Goal: Check status: Check status

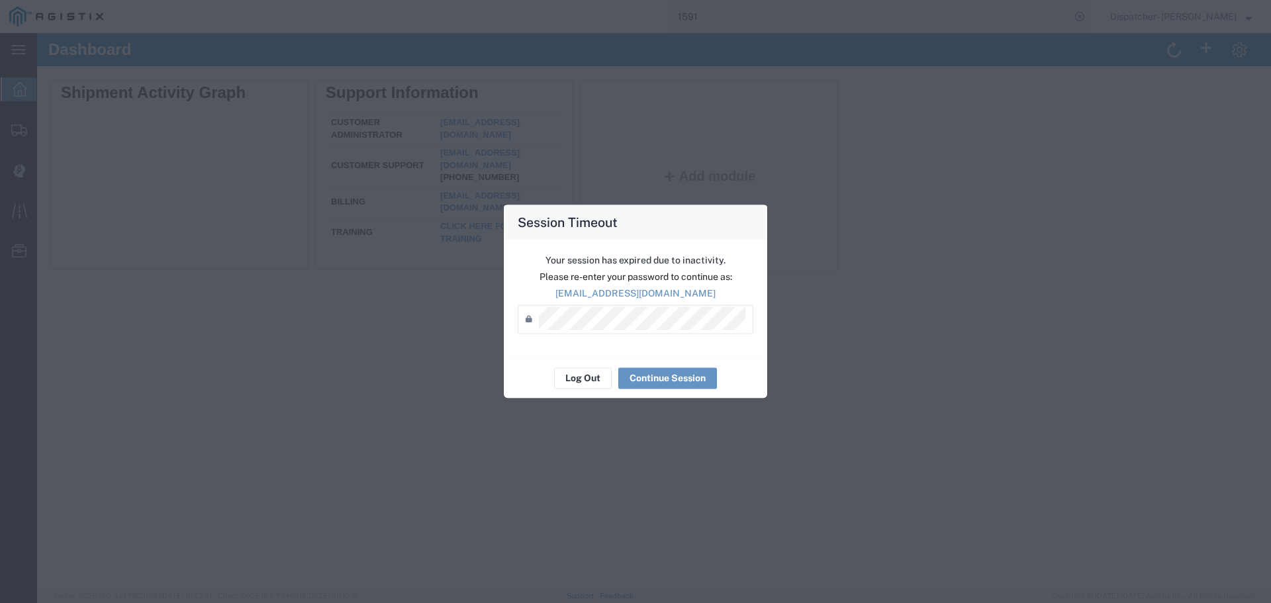
click at [582, 372] on button "Log Out" at bounding box center [583, 378] width 58 height 21
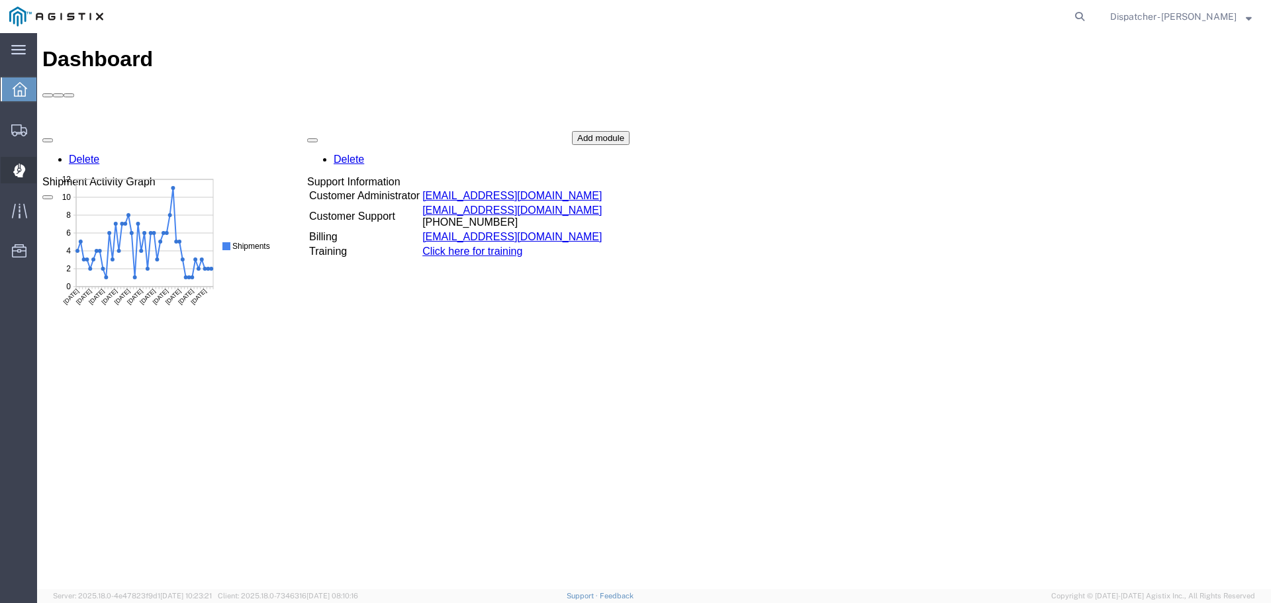
click at [16, 170] on icon at bounding box center [19, 170] width 12 height 13
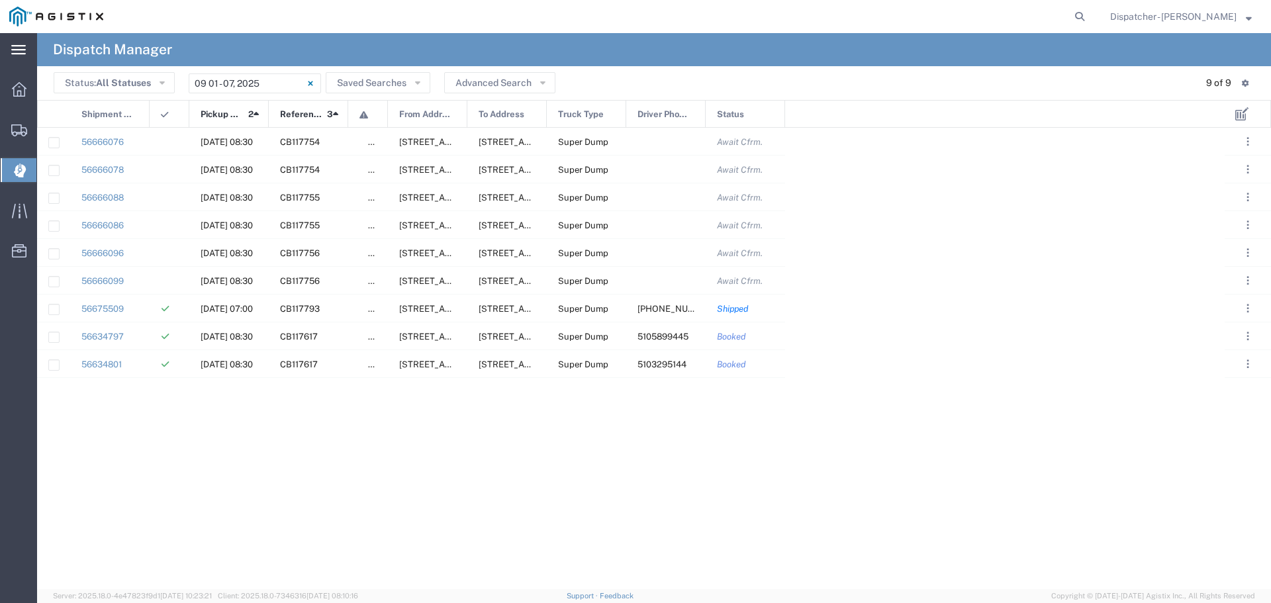
click at [21, 48] on icon at bounding box center [18, 50] width 15 height 10
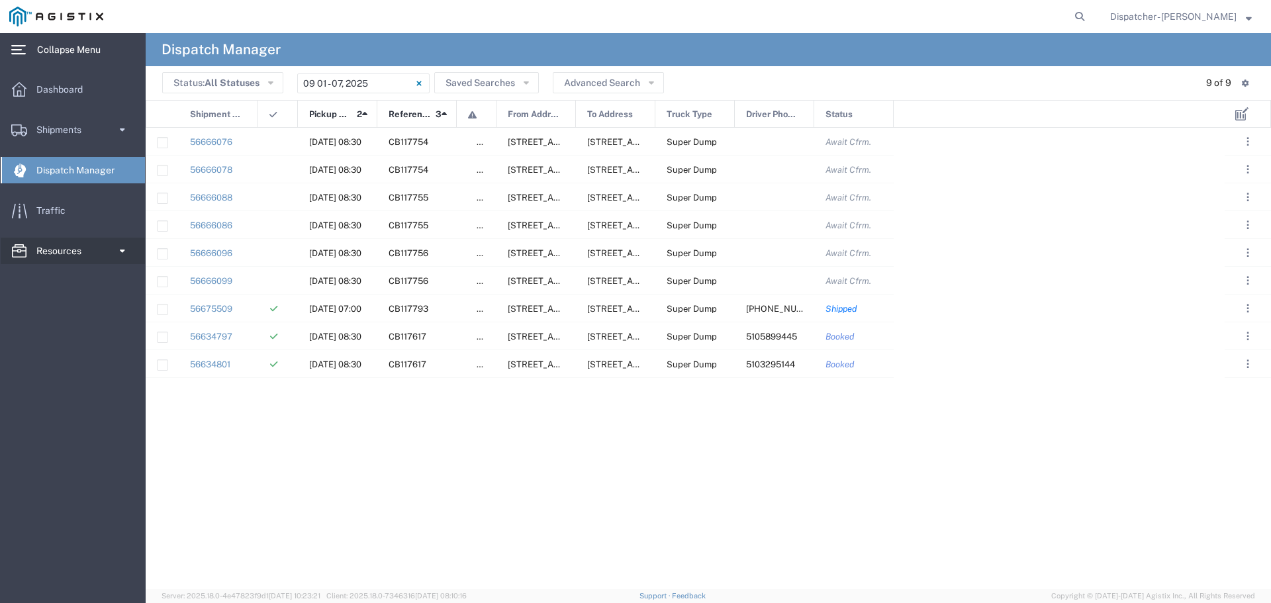
click at [118, 252] on span at bounding box center [122, 251] width 11 height 26
click at [1252, 19] on strong "button" at bounding box center [1249, 16] width 6 height 5
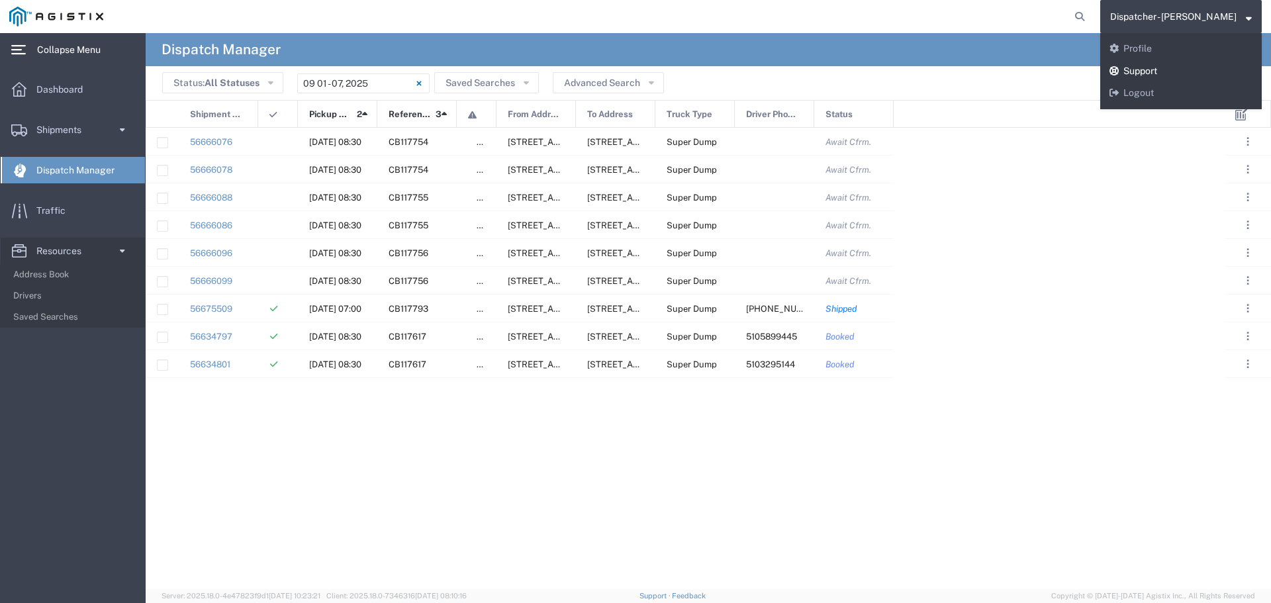
click at [1166, 69] on link "Support" at bounding box center [1182, 71] width 162 height 23
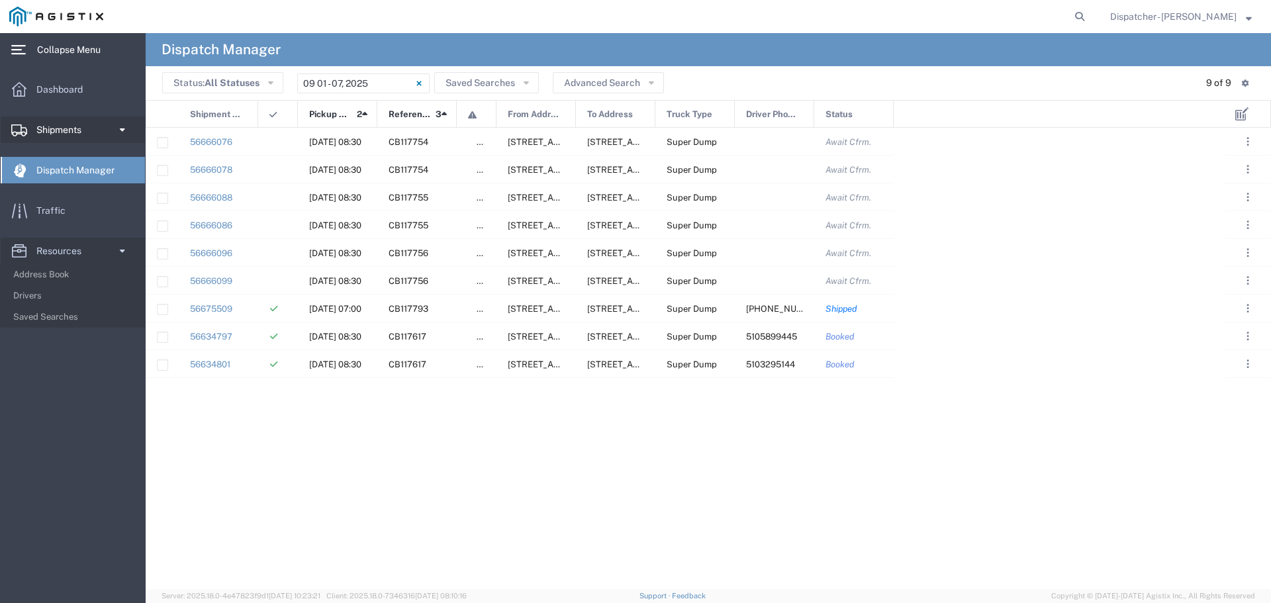
click at [88, 128] on span "Shipments" at bounding box center [63, 130] width 54 height 26
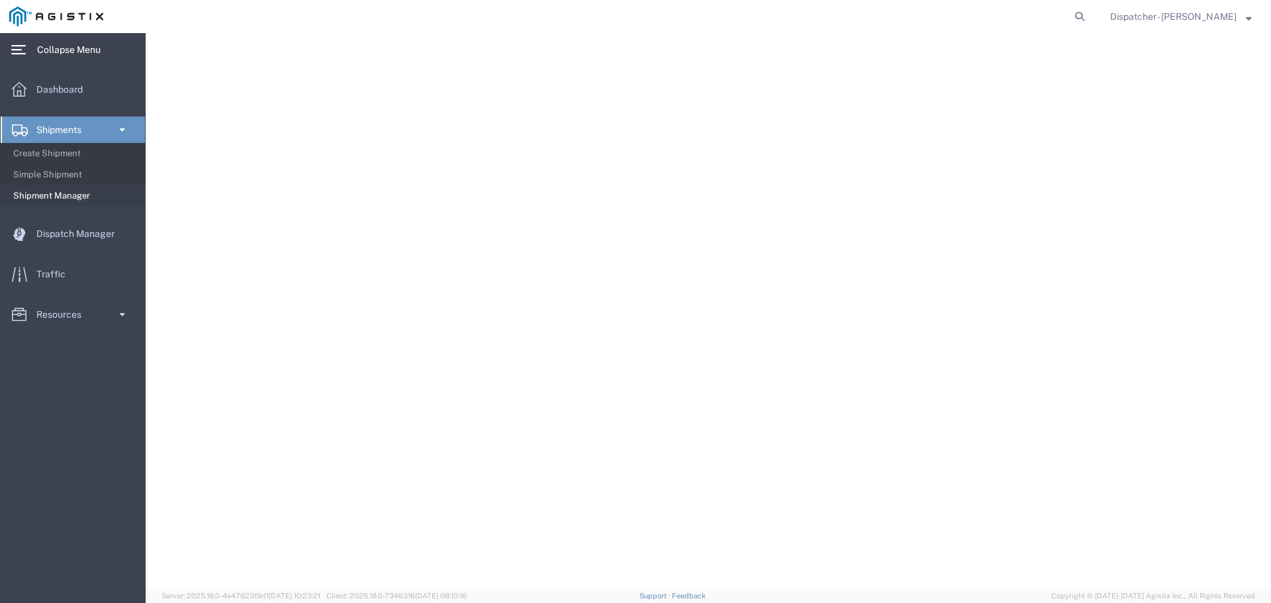
click at [38, 188] on span "Shipment Manager" at bounding box center [74, 196] width 123 height 26
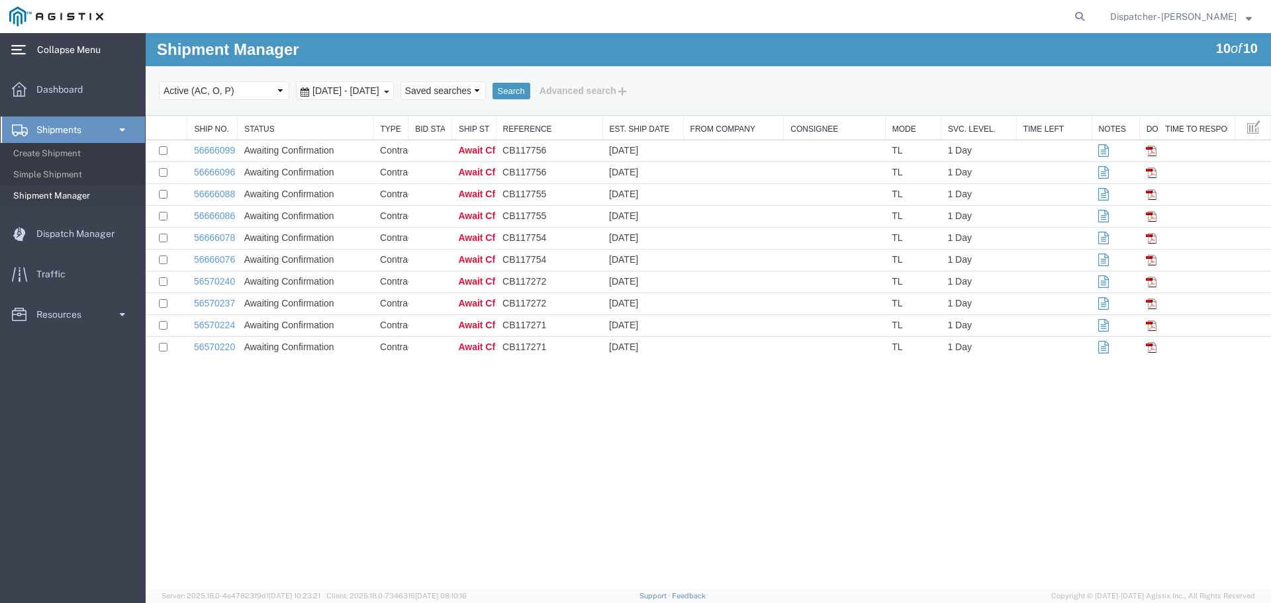
click at [362, 91] on span "Aug 2nd 2025 - Sep 2nd 2025" at bounding box center [346, 90] width 74 height 11
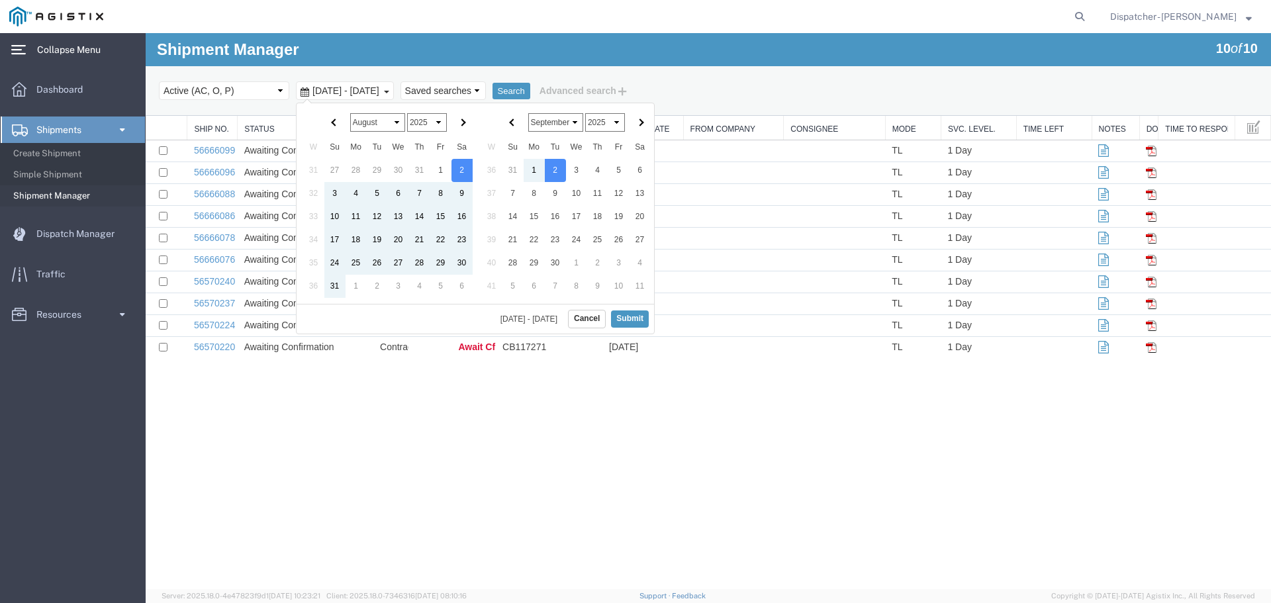
click at [383, 90] on span "Aug 2nd 2025 - Sep 2nd 2025" at bounding box center [346, 90] width 74 height 11
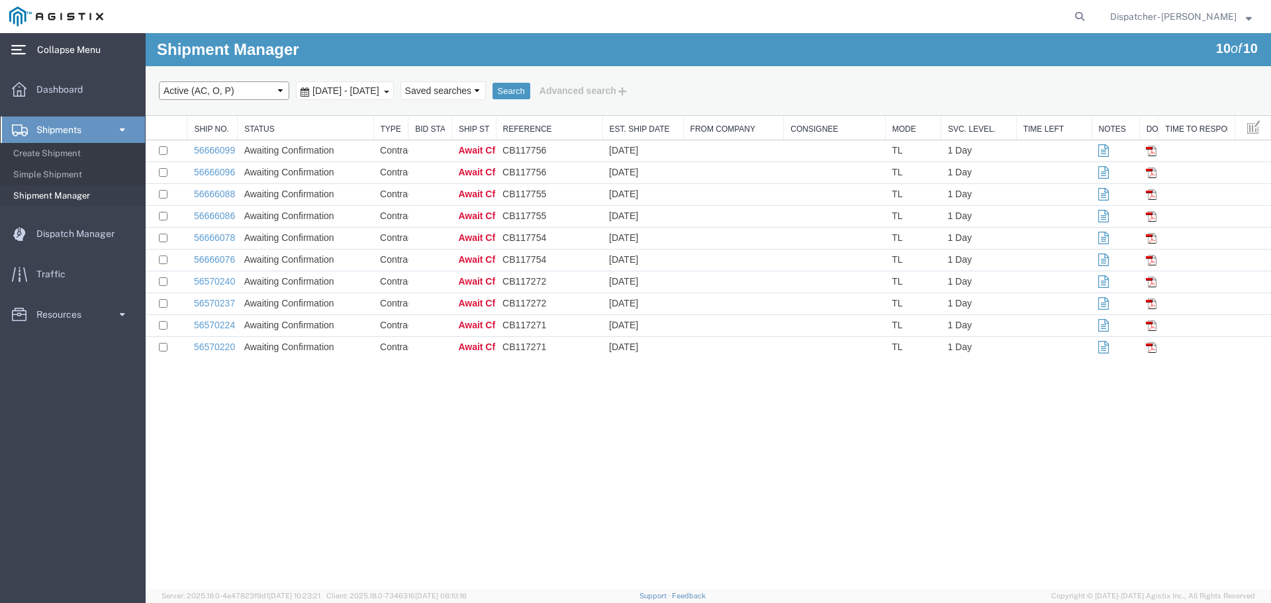
click at [264, 89] on select "Select status Active (AC, O, P) All Approved Awaiting Confirmation (AC) Booked …" at bounding box center [224, 90] width 130 height 19
select select "IGNR"
click at [159, 81] on select "Select status Active (AC, O, P) All Approved Awaiting Confirmation (AC) Booked …" at bounding box center [224, 90] width 130 height 19
click at [530, 91] on button "Search" at bounding box center [512, 91] width 38 height 17
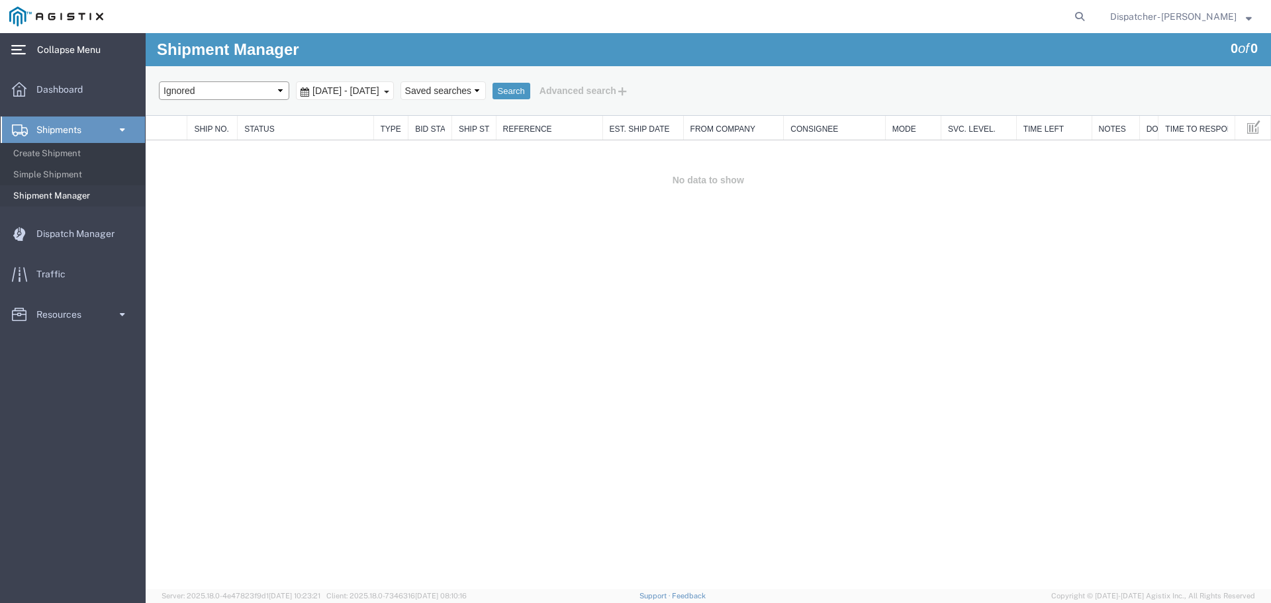
click at [247, 93] on select "Select status Active (AC, O, P) All Approved Awaiting Confirmation (AC) Booked …" at bounding box center [224, 90] width 130 height 19
select select "PEND"
click at [159, 81] on select "Select status Active (AC, O, P) All Approved Awaiting Confirmation (AC) Booked …" at bounding box center [224, 90] width 130 height 19
click at [530, 89] on button "Search" at bounding box center [512, 91] width 38 height 17
click at [228, 82] on select "Select status Active (AC, O, P) All Approved Awaiting Confirmation (AC) Booked …" at bounding box center [224, 90] width 130 height 19
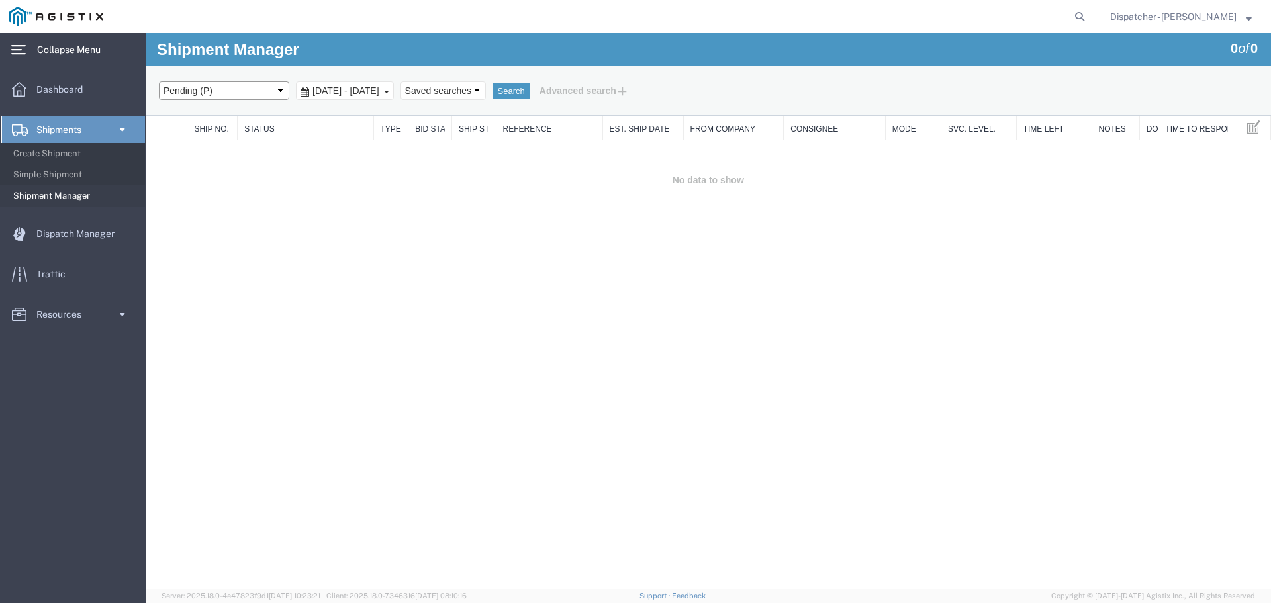
select select "ALL"
click at [159, 81] on select "Select status Active (AC, O, P) All Approved Awaiting Confirmation (AC) Booked …" at bounding box center [224, 90] width 130 height 19
click at [383, 86] on span "Aug 2nd 2025 - Sep 2nd 2025" at bounding box center [346, 90] width 74 height 11
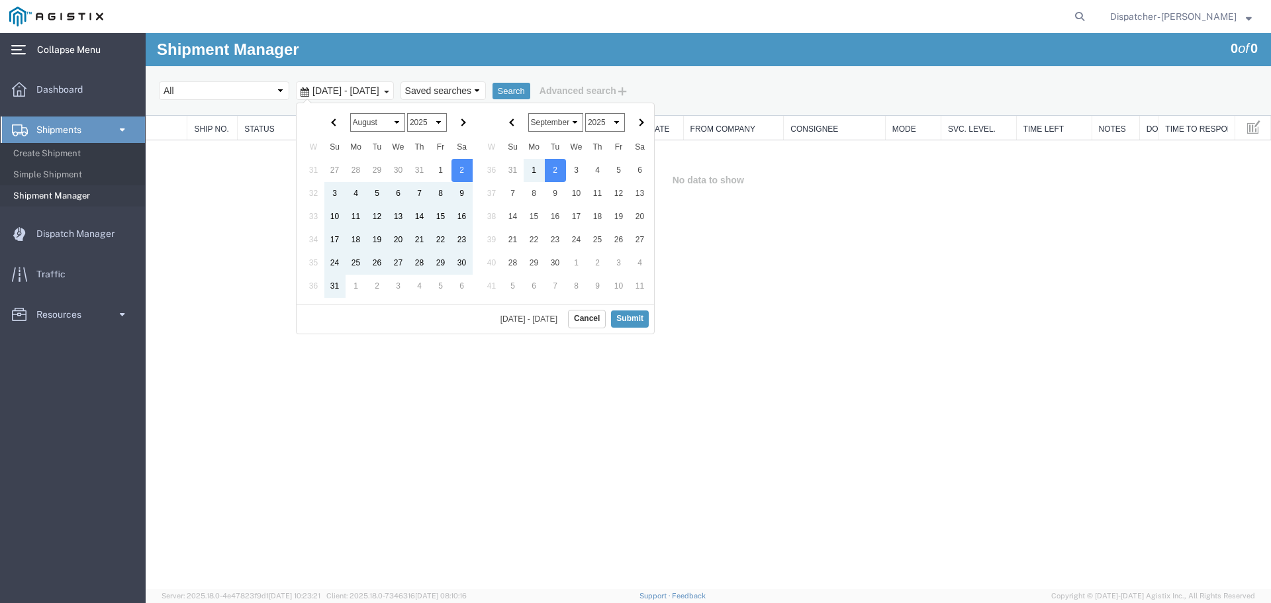
click at [323, 128] on th at bounding box center [313, 123] width 21 height 26
click at [332, 114] on th at bounding box center [334, 123] width 21 height 26
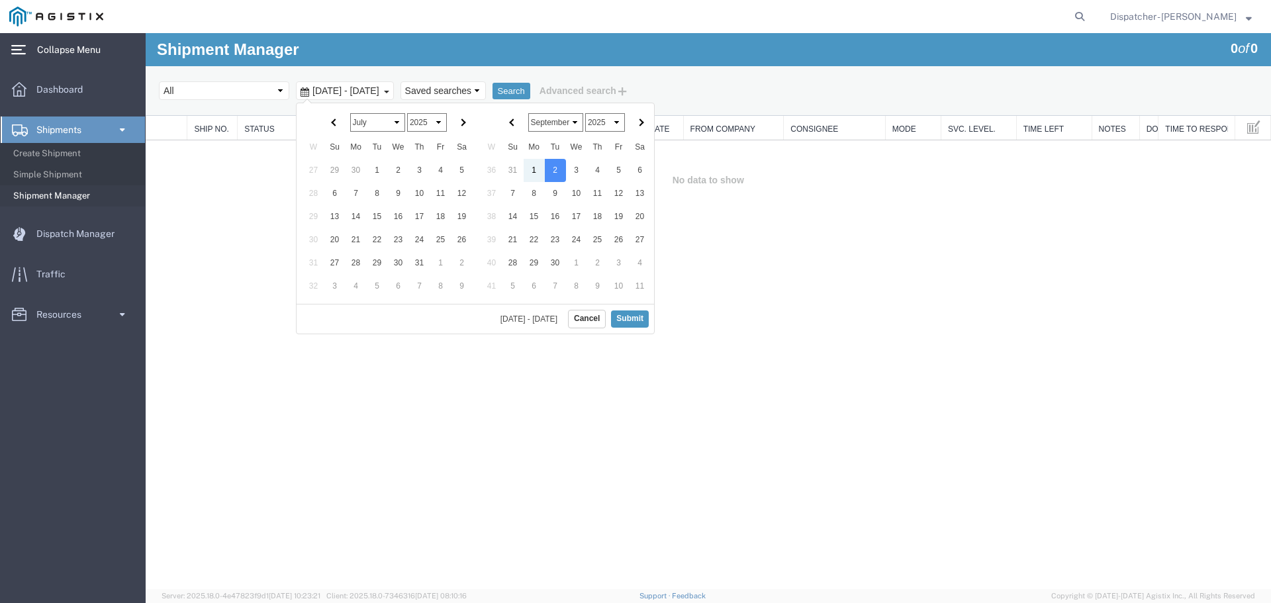
click at [332, 114] on th at bounding box center [334, 123] width 21 height 26
click at [460, 117] on th at bounding box center [462, 123] width 21 height 26
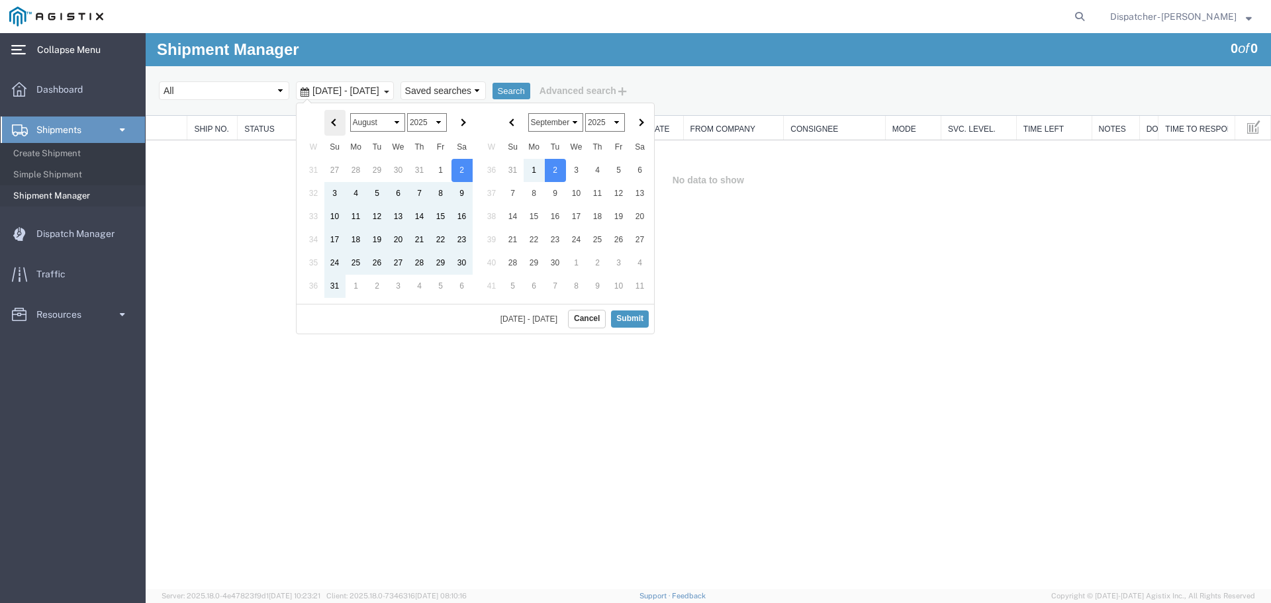
click at [330, 120] on th at bounding box center [334, 123] width 21 height 26
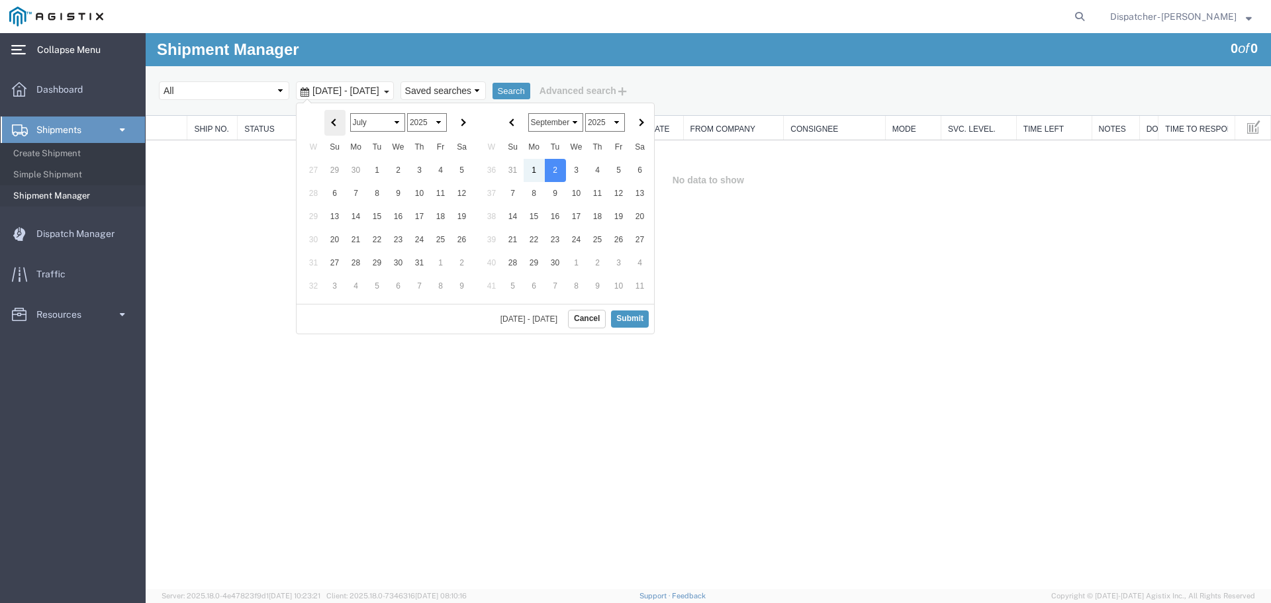
click at [338, 126] on th at bounding box center [334, 123] width 21 height 26
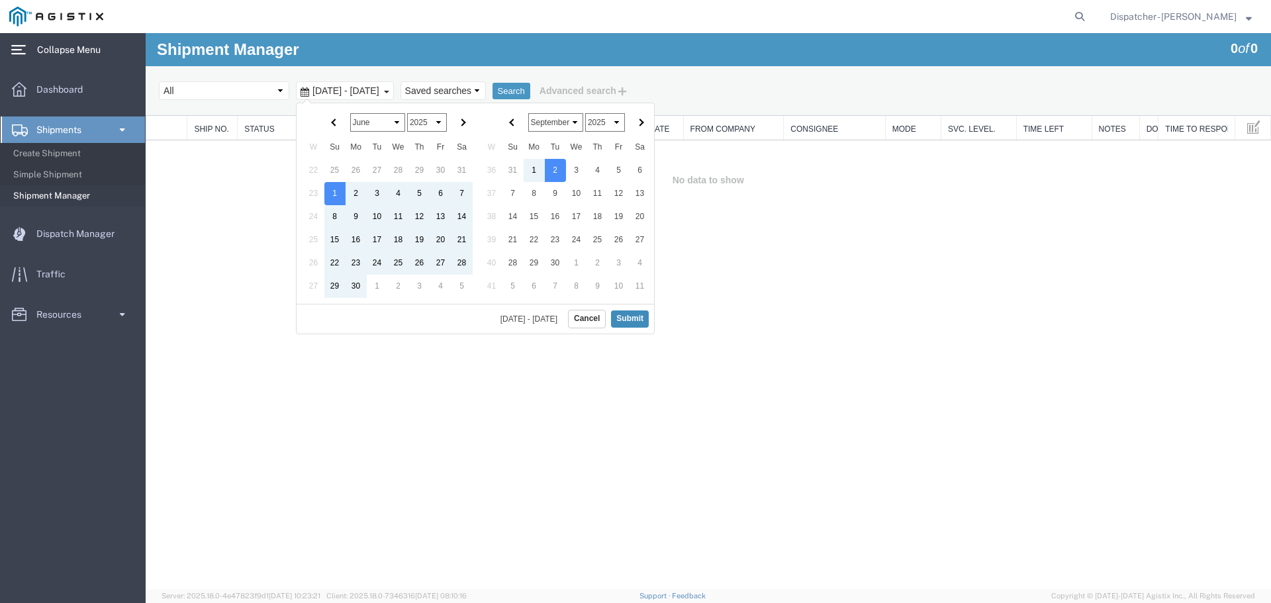
click at [624, 322] on button "Submit" at bounding box center [630, 319] width 38 height 17
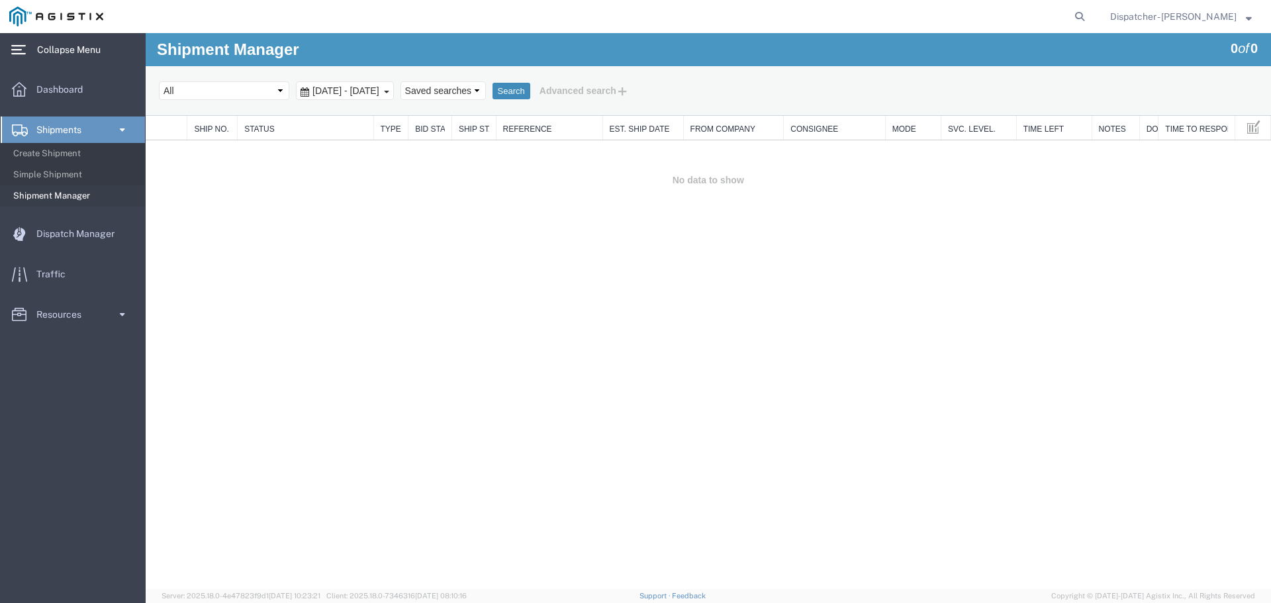
click at [530, 89] on button "Search" at bounding box center [512, 91] width 38 height 17
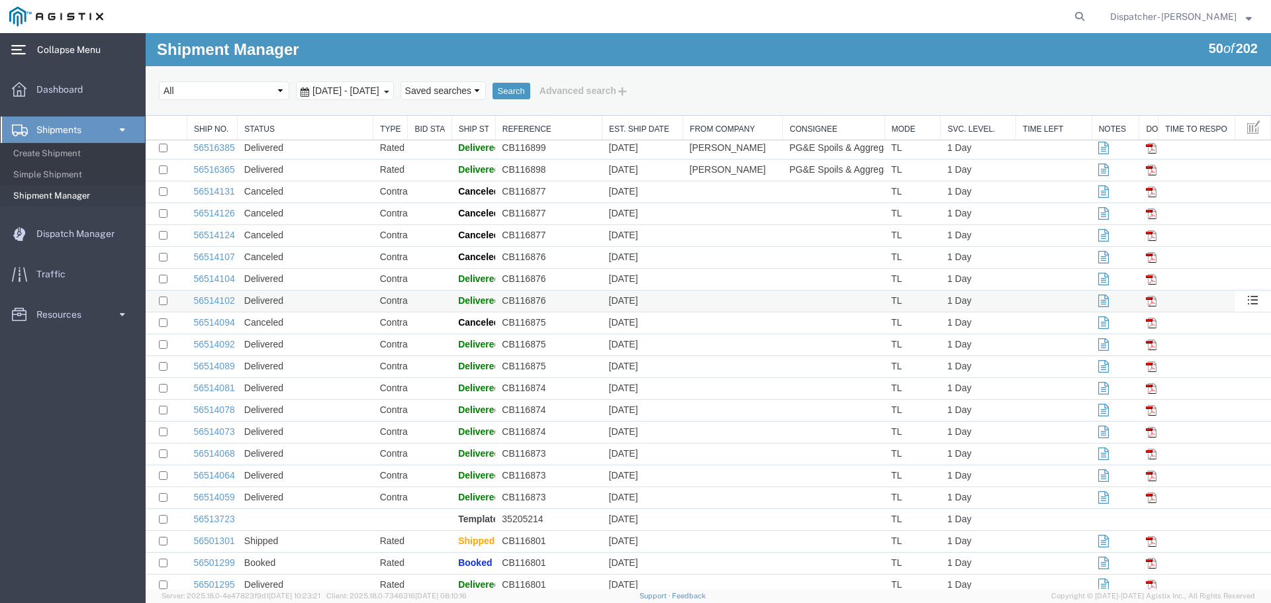
scroll to position [657, 0]
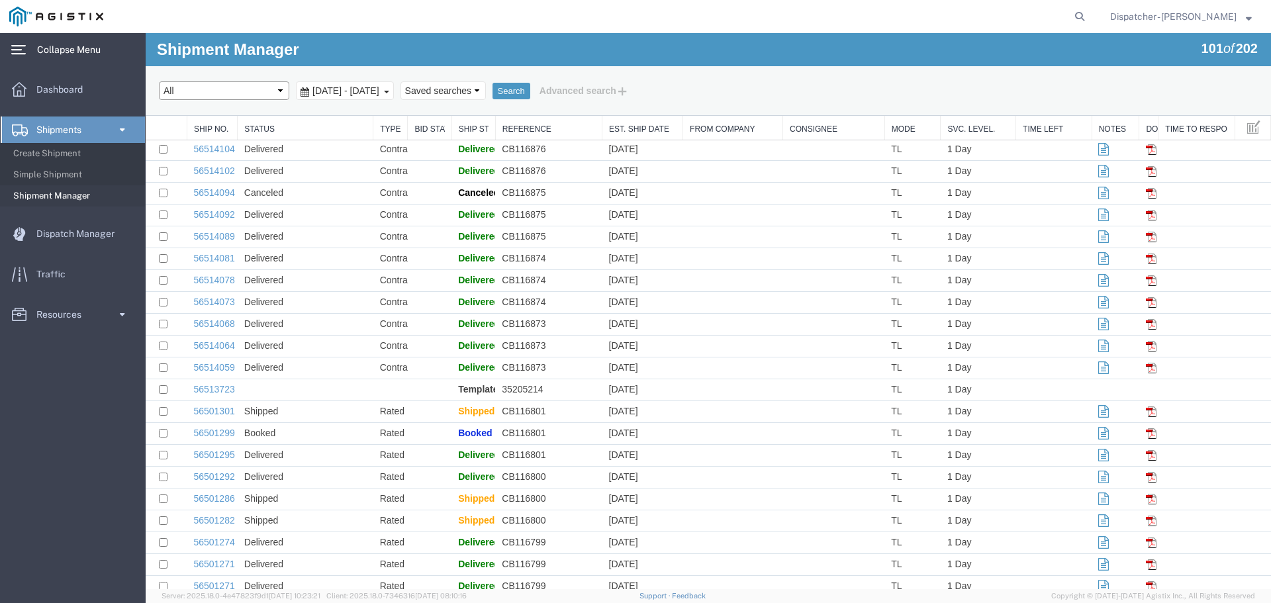
click at [280, 90] on select "Select status Active (AC, O, P) All Approved Awaiting Confirmation (AC) Booked …" at bounding box center [224, 90] width 130 height 19
select select "ACTIVE"
click at [159, 81] on select "Select status Active (AC, O, P) All Approved Awaiting Confirmation (AC) Booked …" at bounding box center [224, 90] width 130 height 19
click at [1089, 19] on icon at bounding box center [1080, 16] width 19 height 19
click at [748, 15] on input "search" at bounding box center [869, 17] width 403 height 32
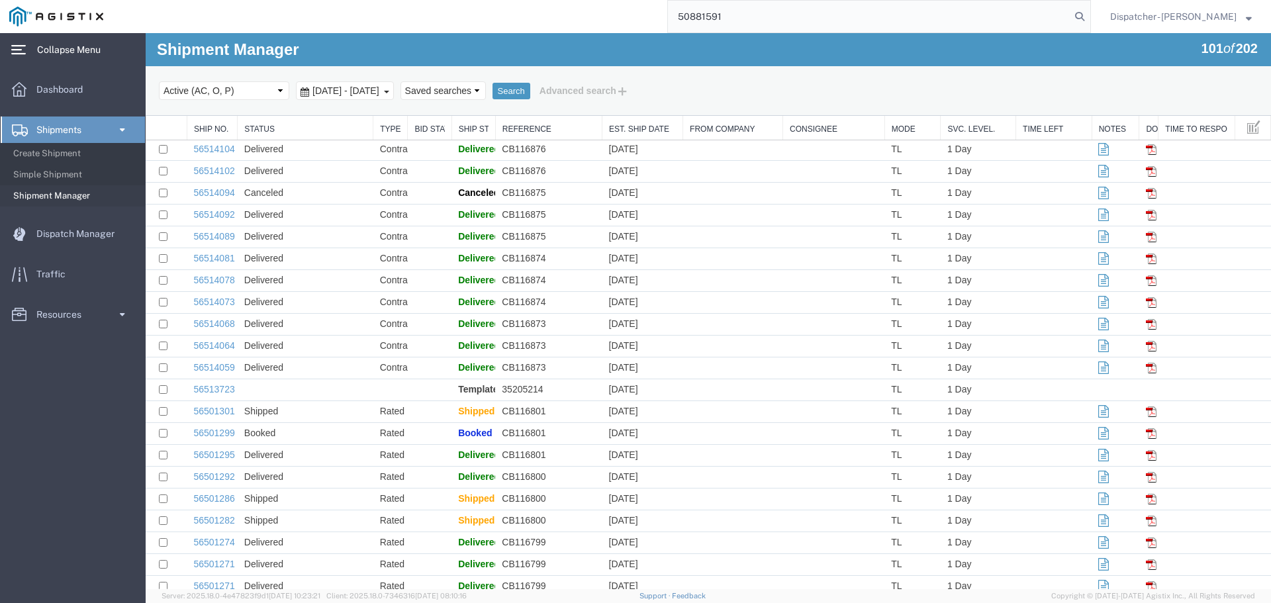
type input "50881591"
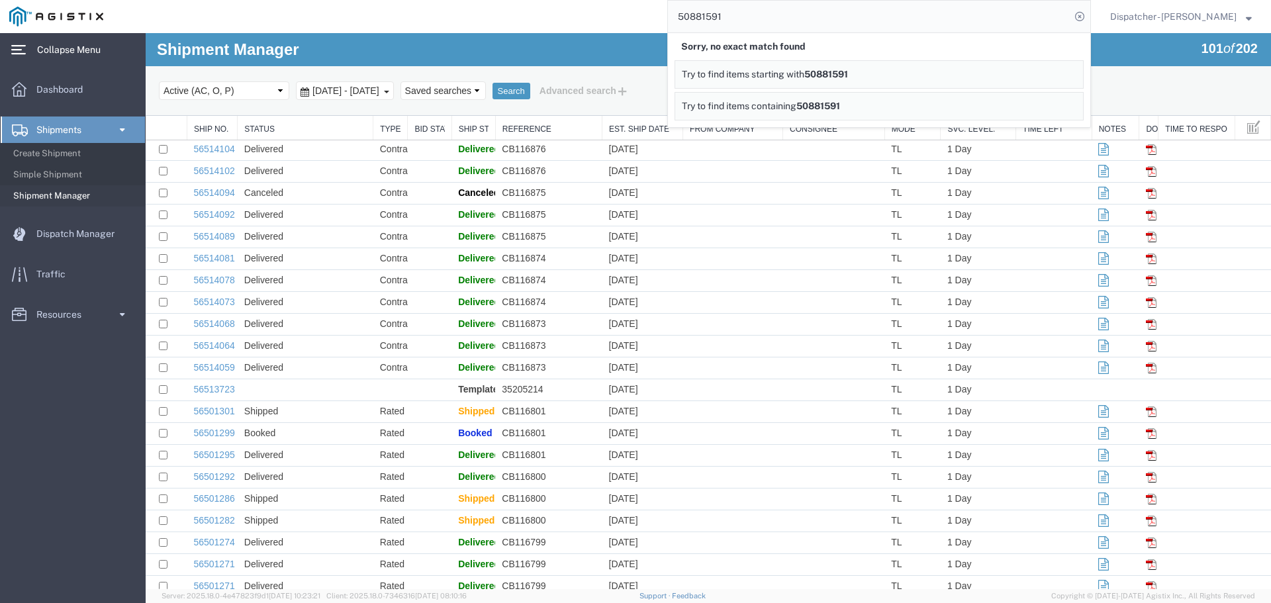
click at [647, 40] on div "Shipment Manager 101 of 202 Search Select status Active (AC, O, P) All Approved…" at bounding box center [709, 74] width 1126 height 83
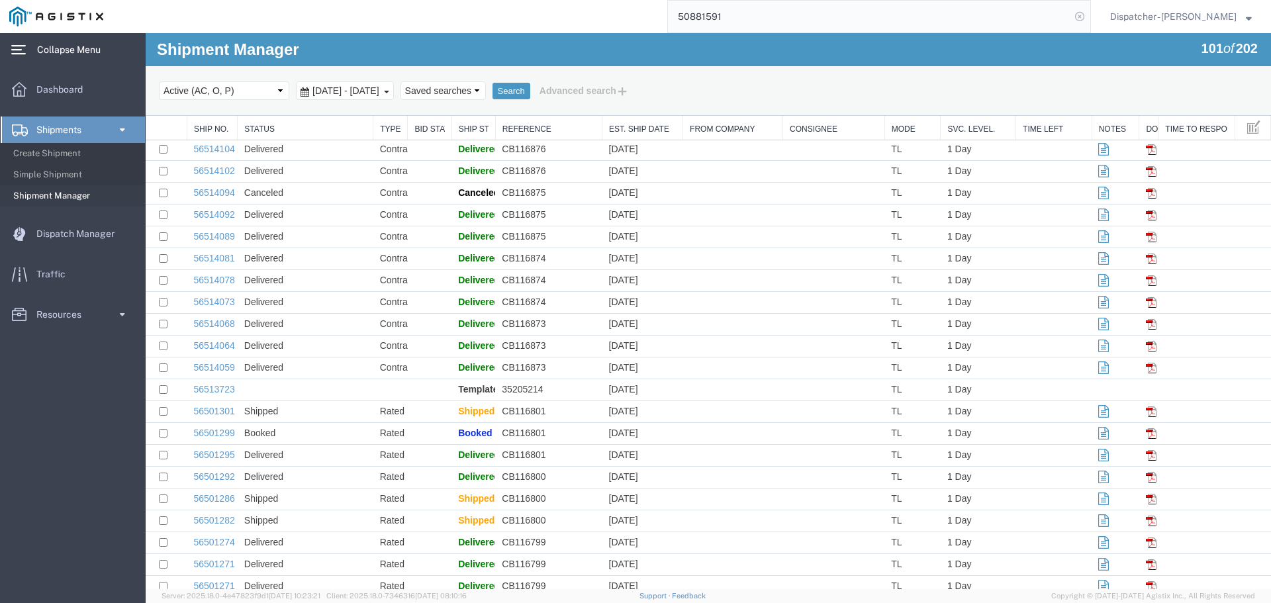
click at [1089, 13] on icon at bounding box center [1080, 16] width 19 height 19
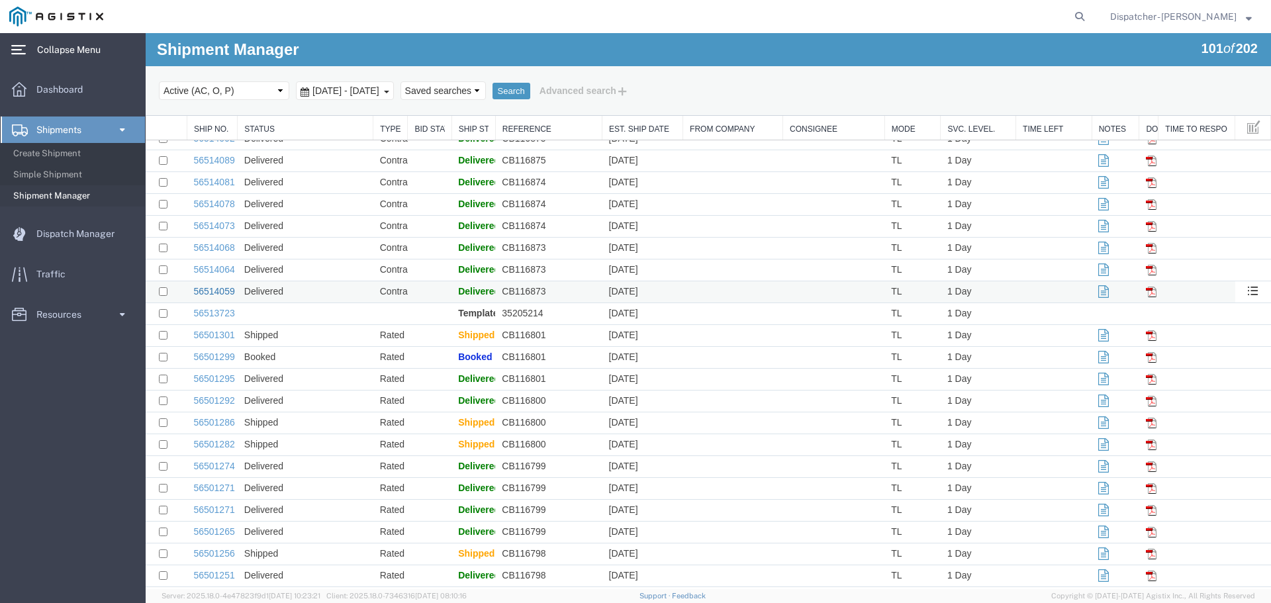
scroll to position [480, 0]
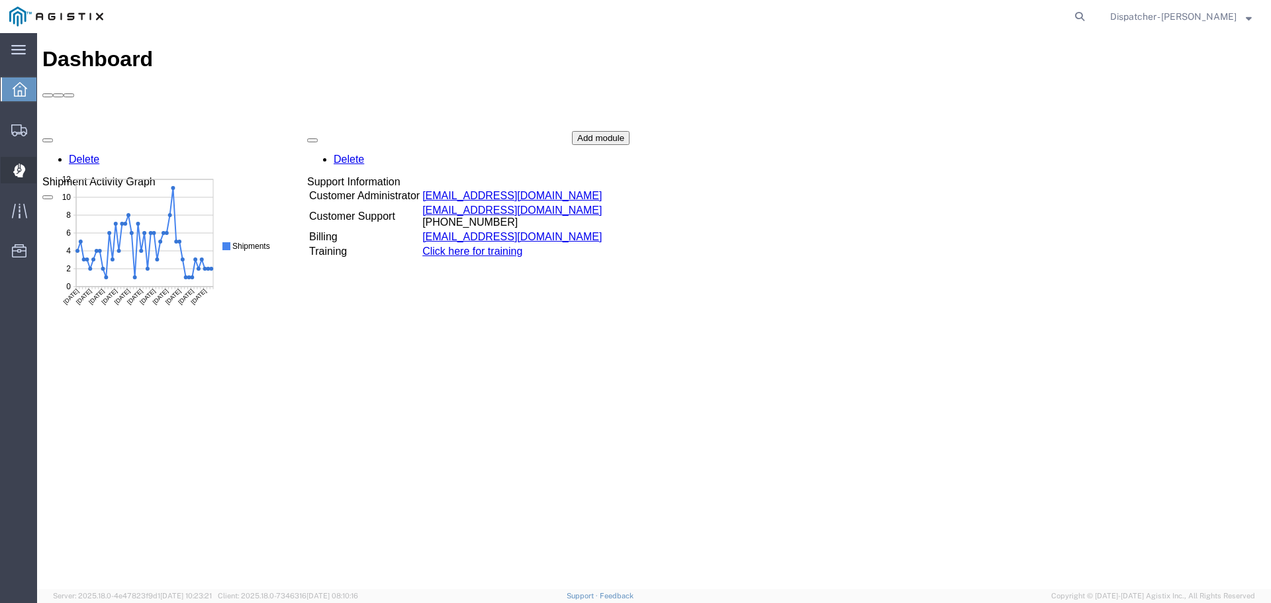
click at [9, 166] on div at bounding box center [19, 170] width 37 height 26
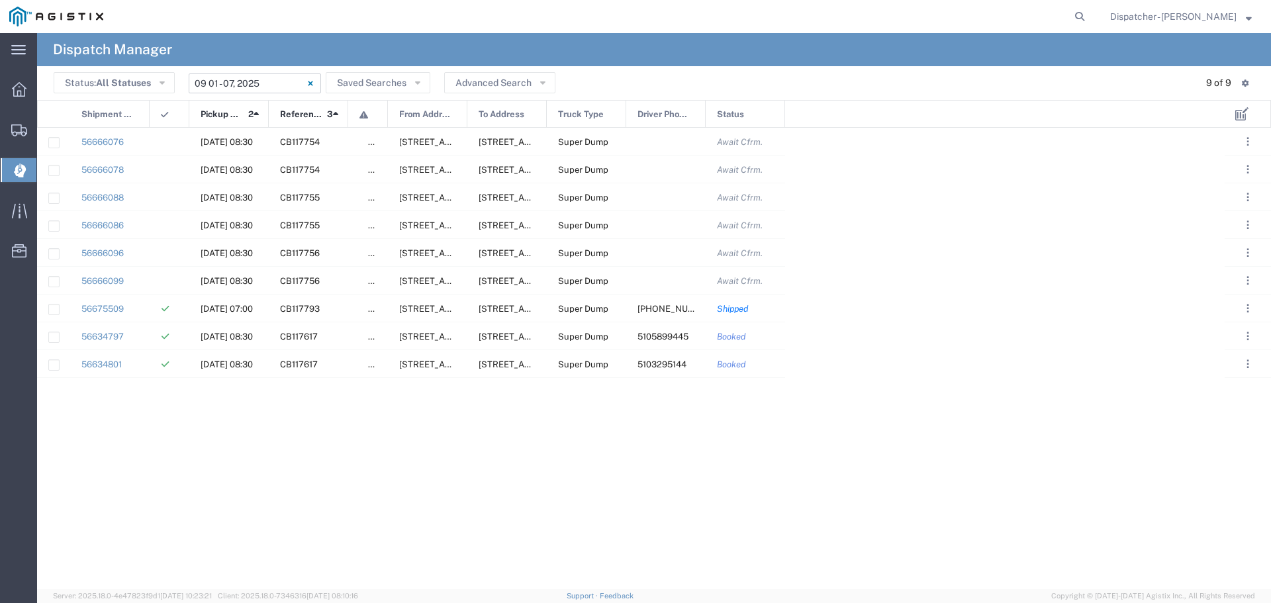
click at [287, 82] on input "[DATE] - [DATE]" at bounding box center [255, 84] width 132 height 20
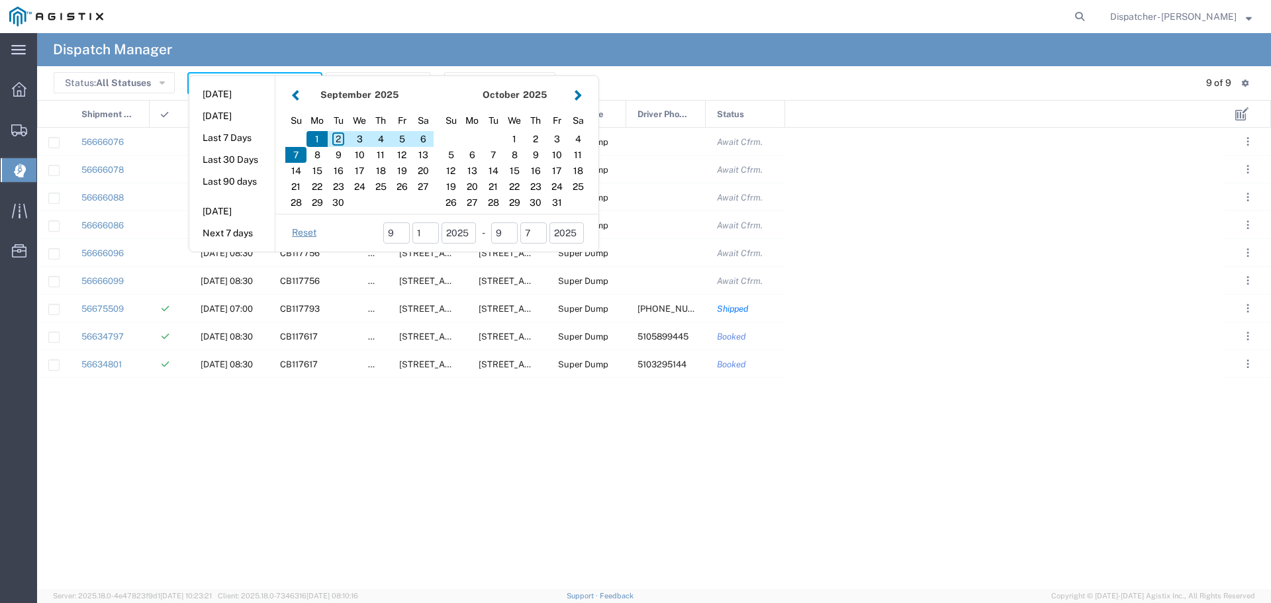
click at [293, 93] on button "button" at bounding box center [296, 95] width 14 height 18
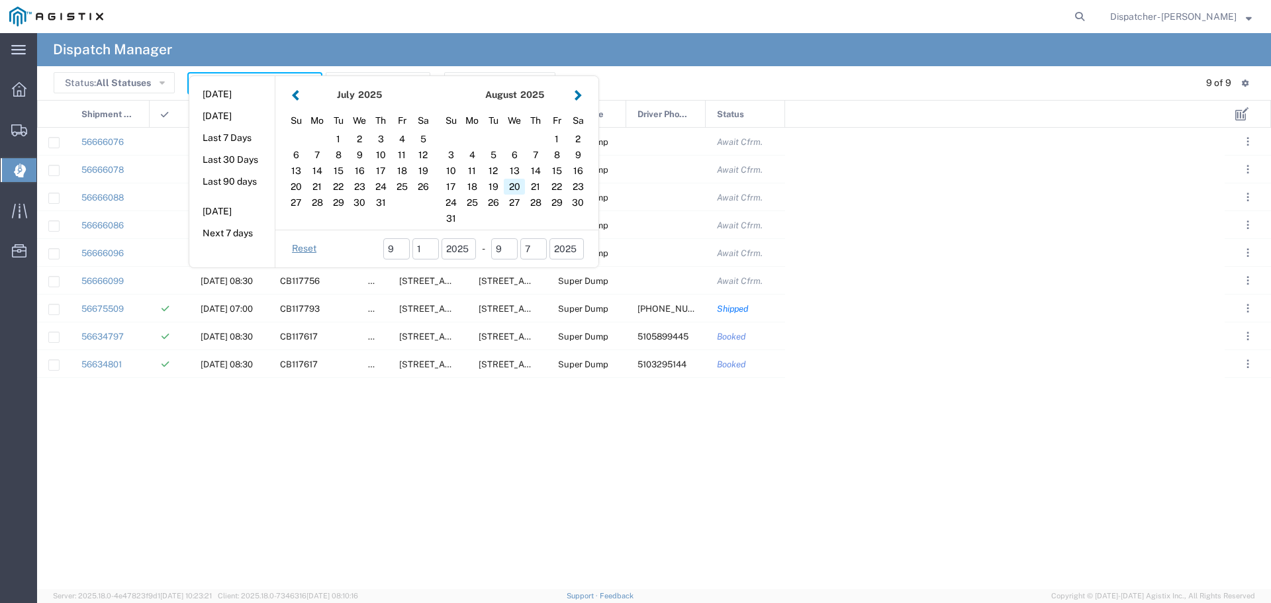
click at [510, 184] on div "20" at bounding box center [514, 187] width 21 height 16
click at [468, 203] on div "25" at bounding box center [472, 203] width 21 height 16
type input "08 20 - 25, 2025"
type input "[DATE] - [DATE]"
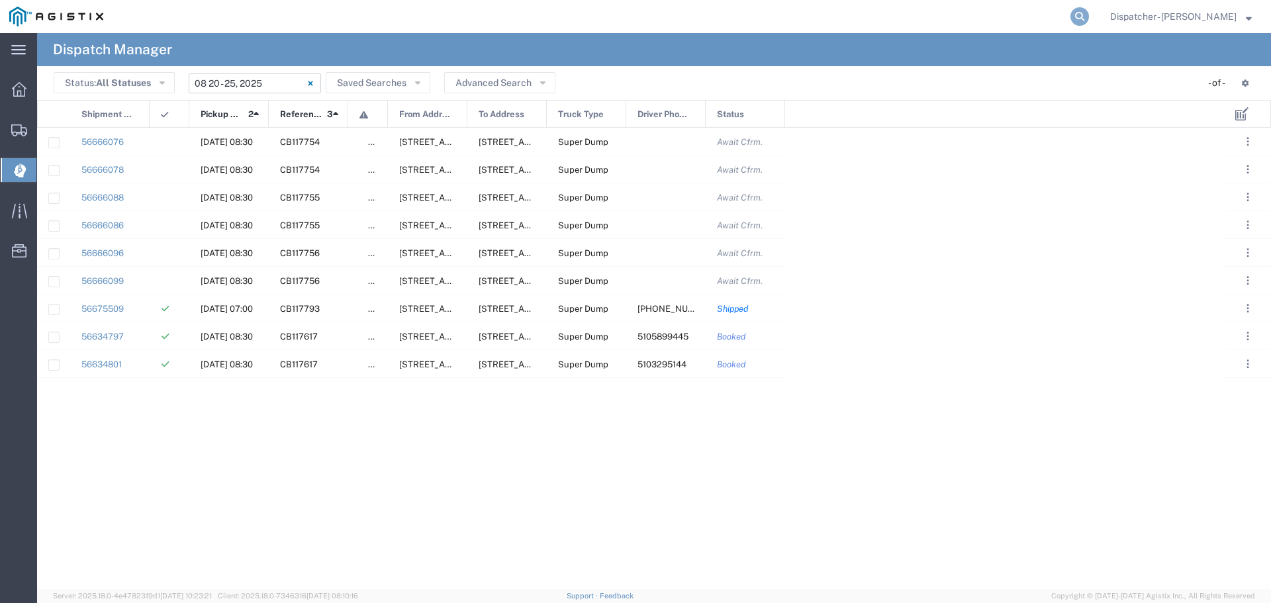
click at [1089, 13] on icon at bounding box center [1080, 16] width 19 height 19
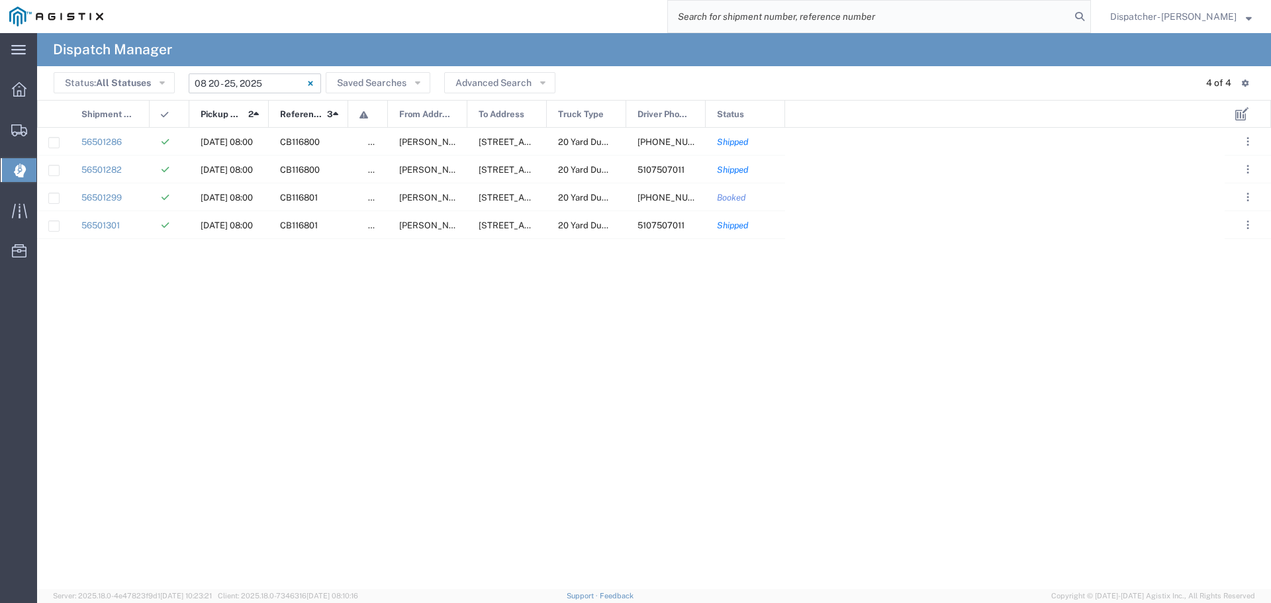
click at [875, 21] on input "search" at bounding box center [869, 17] width 403 height 32
type input "56501282"
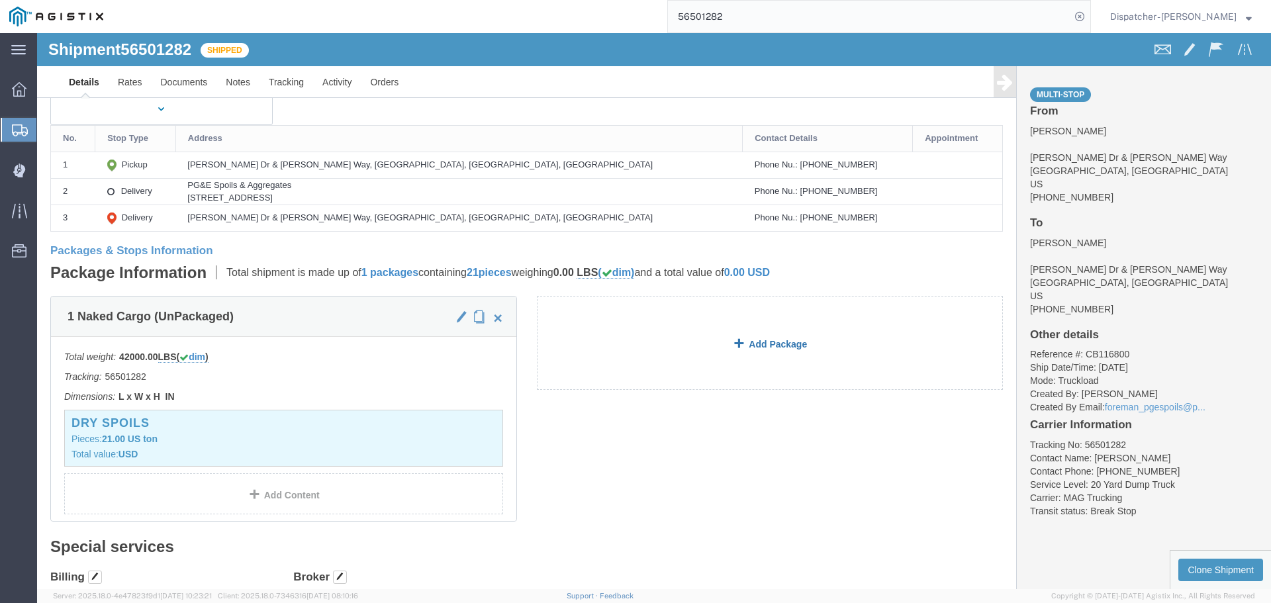
scroll to position [177, 0]
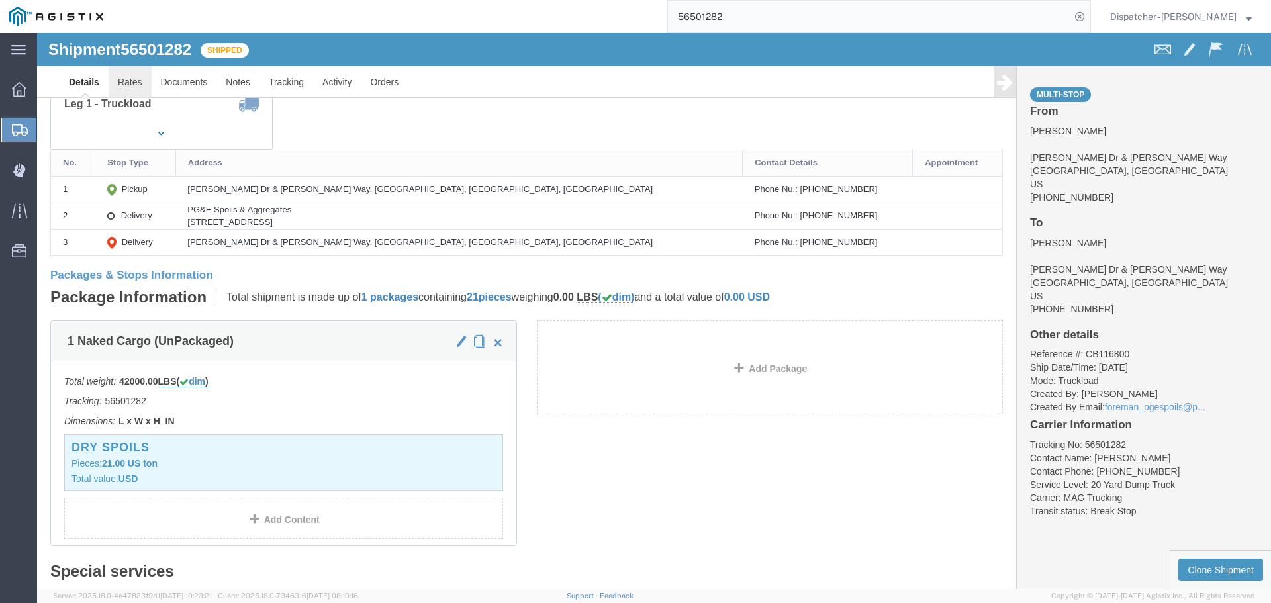
click link "Rates"
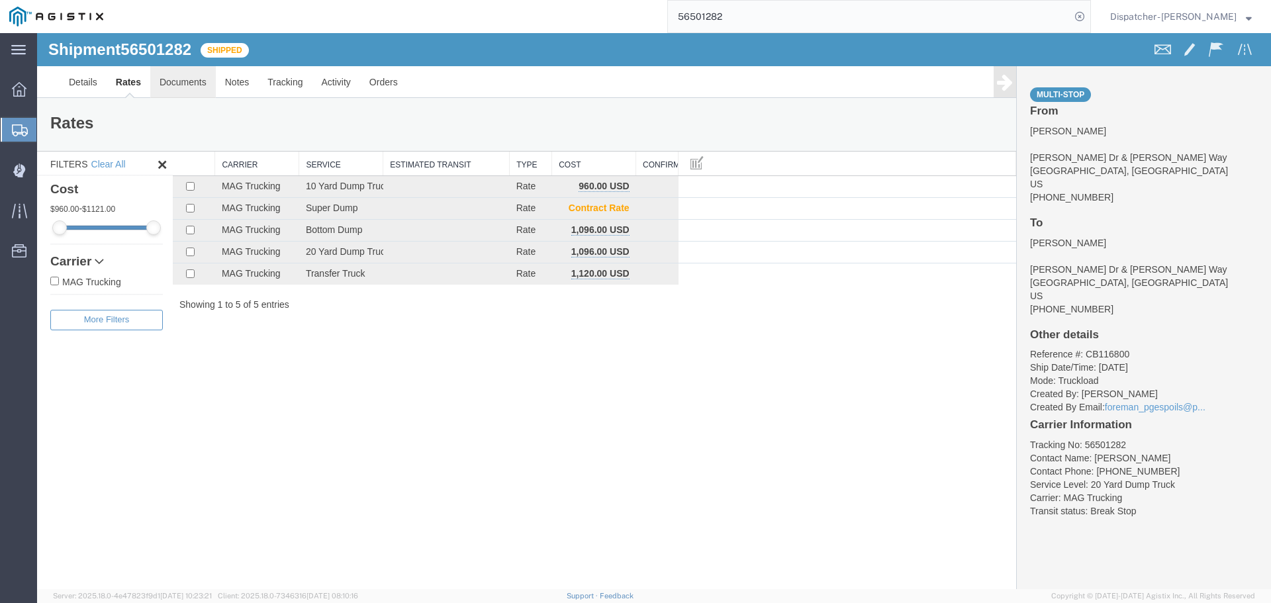
click at [193, 81] on link "Documents" at bounding box center [183, 82] width 66 height 32
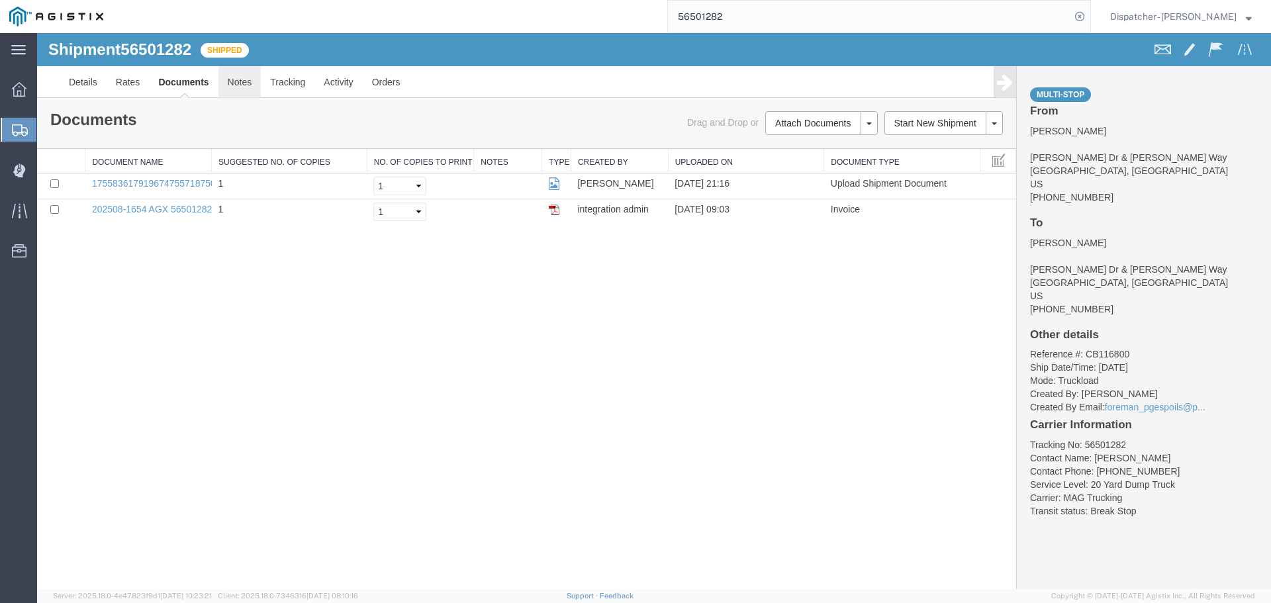
click at [246, 81] on link "Notes" at bounding box center [240, 82] width 43 height 32
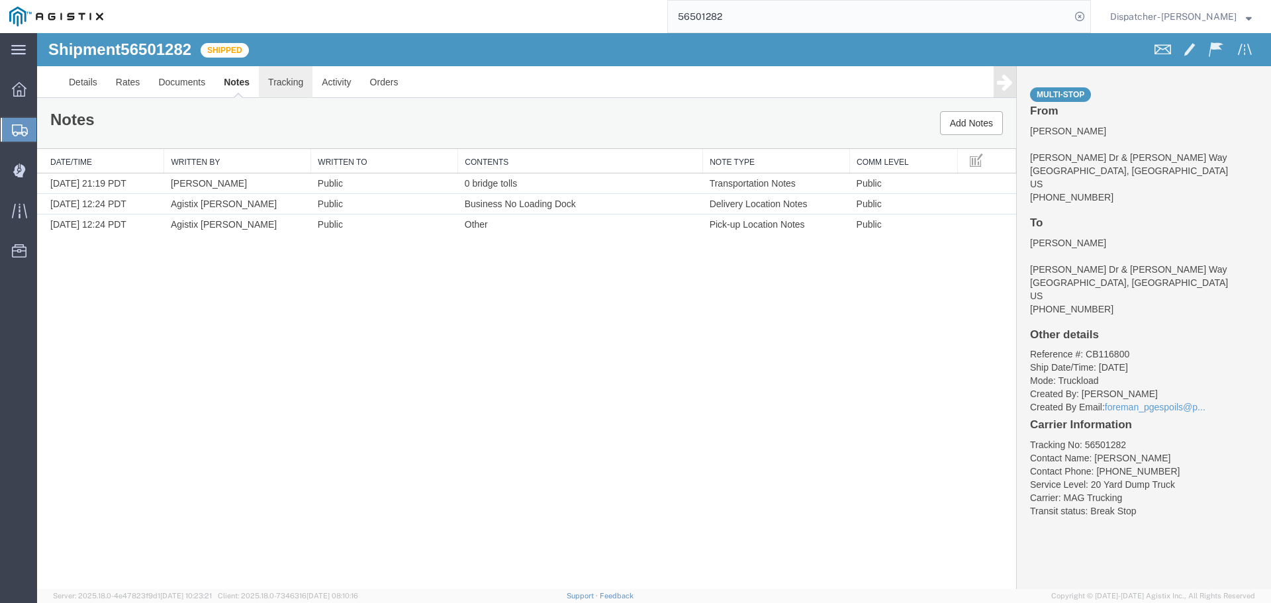
click at [259, 82] on link "Tracking" at bounding box center [286, 82] width 54 height 32
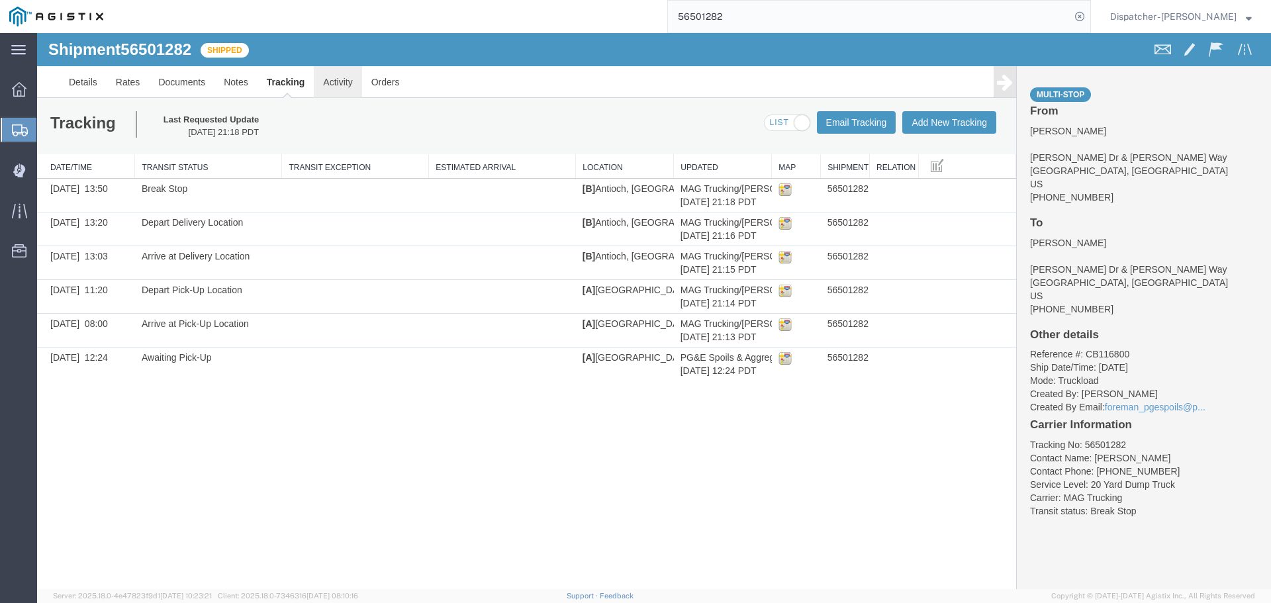
click at [334, 79] on link "Activity" at bounding box center [338, 82] width 48 height 32
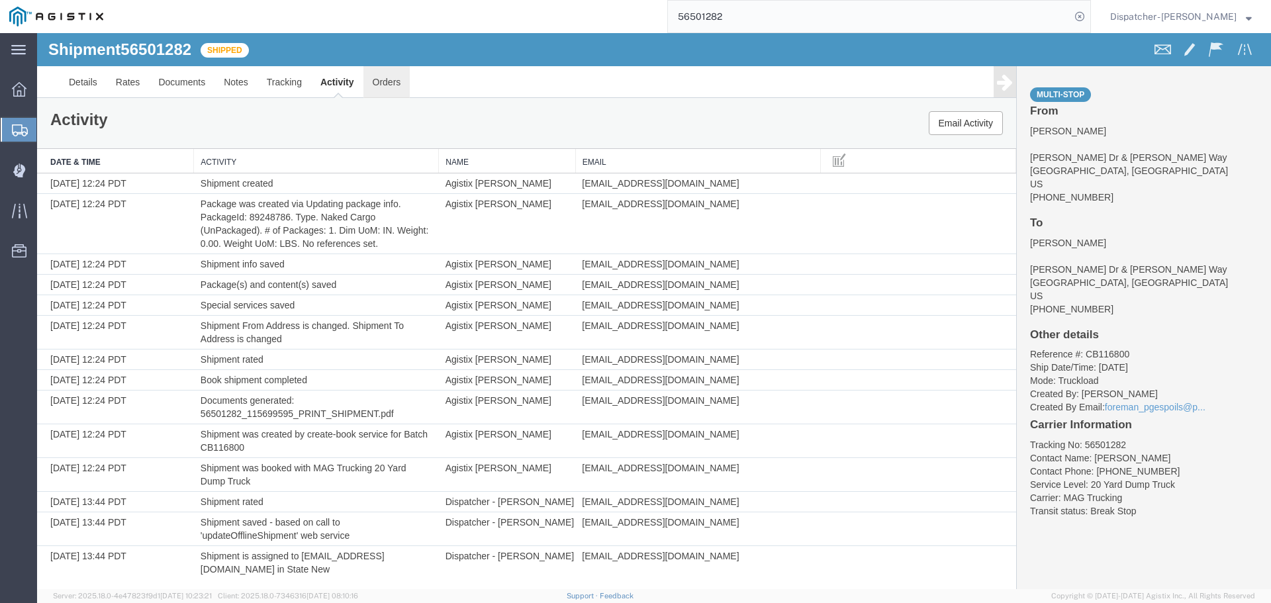
click at [384, 75] on link "Orders" at bounding box center [387, 82] width 47 height 32
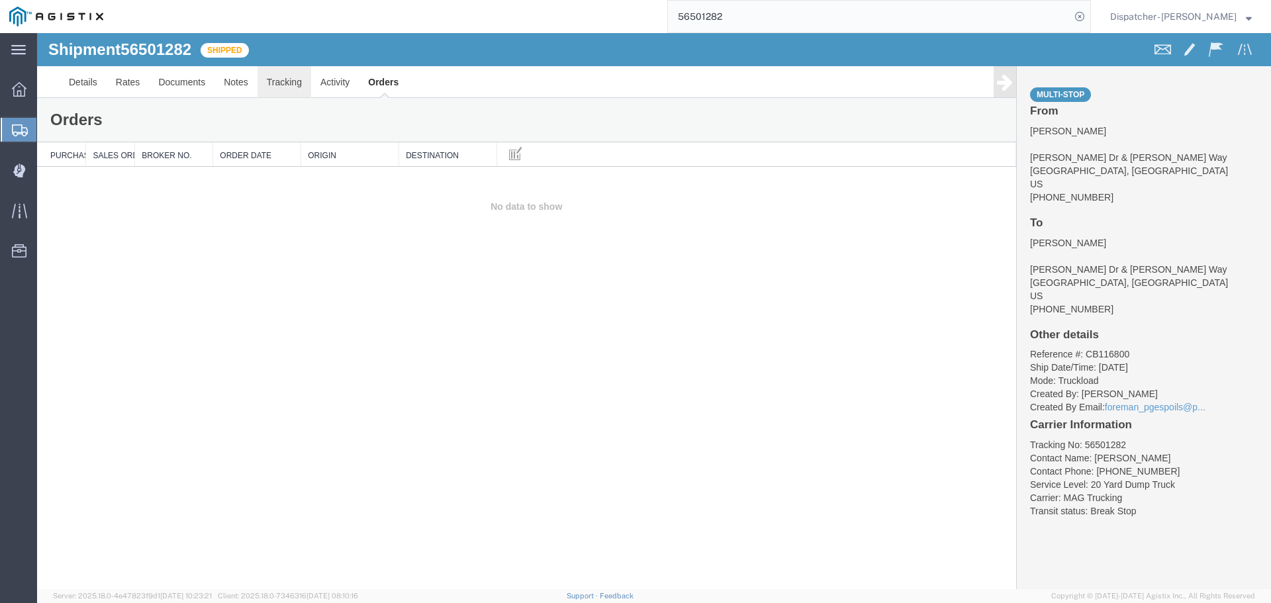
click at [288, 89] on link "Tracking" at bounding box center [285, 82] width 54 height 32
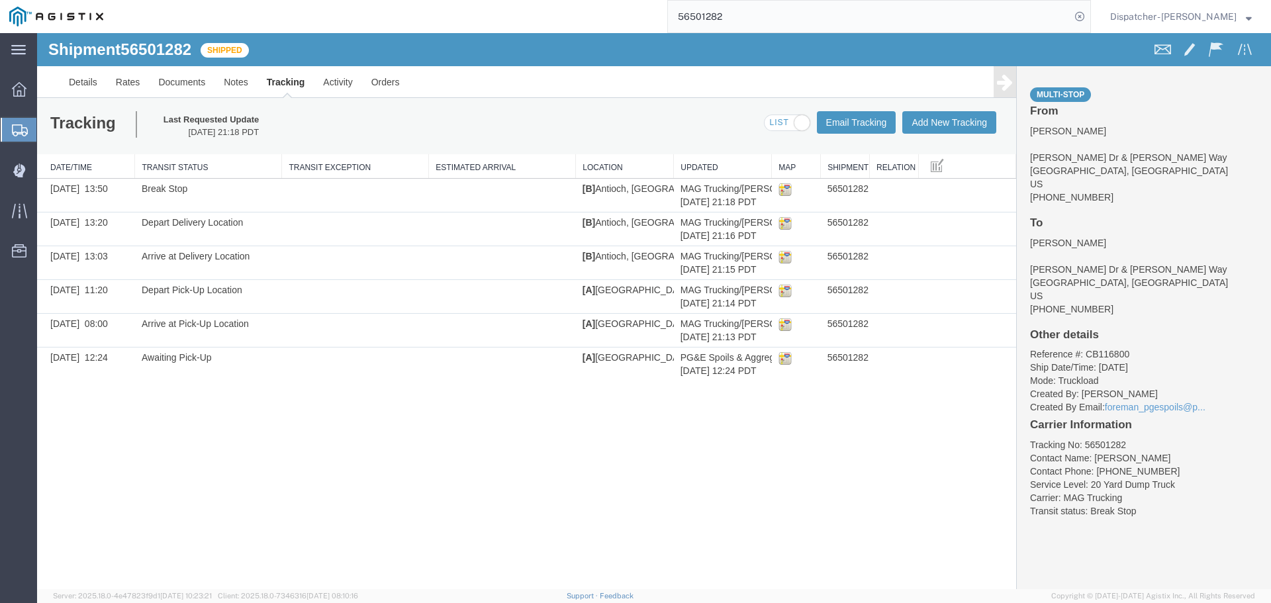
click at [790, 123] on span at bounding box center [787, 123] width 45 height 17
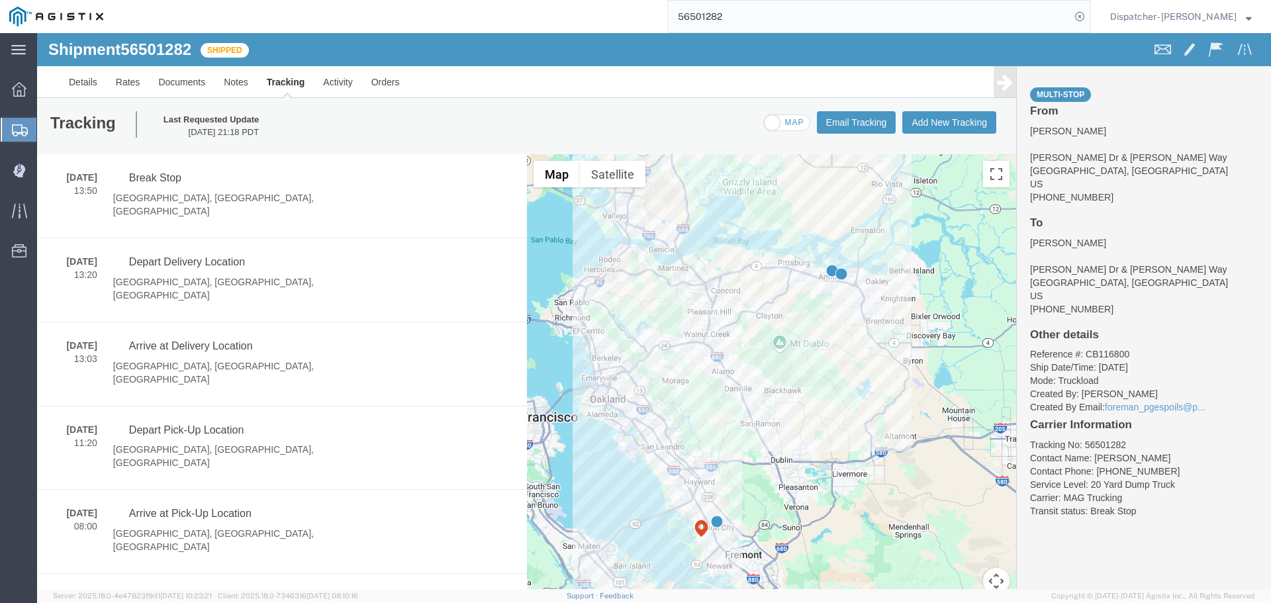
click at [784, 122] on span at bounding box center [787, 123] width 45 height 17
checkbox input "true"
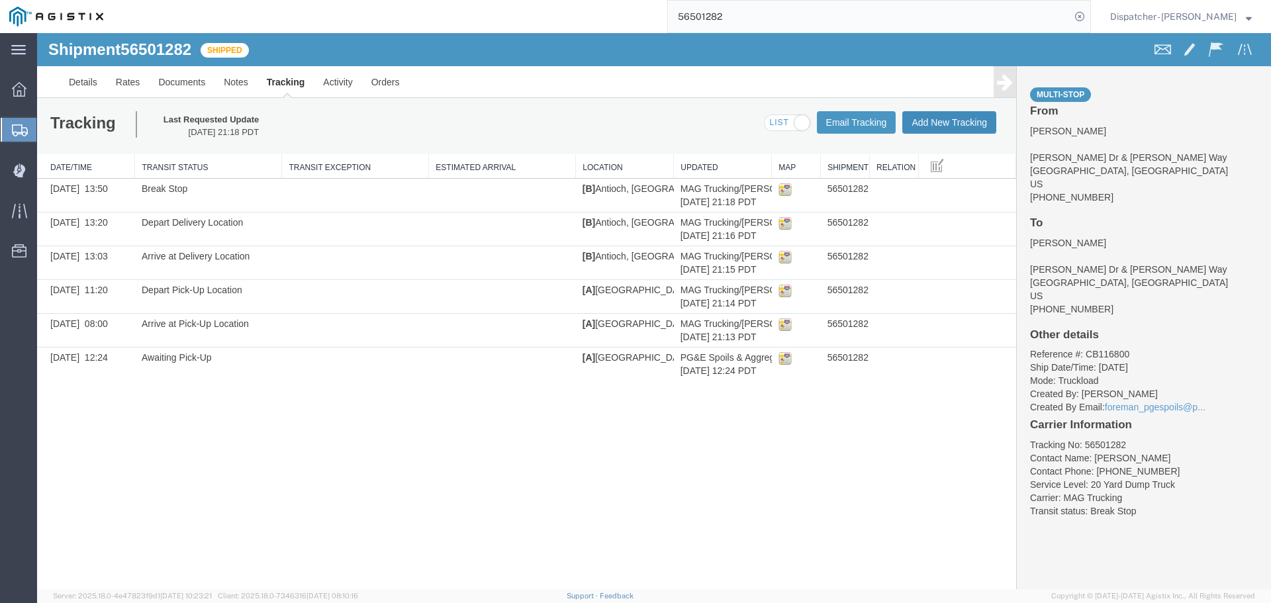
click at [950, 123] on button "Add New Tracking" at bounding box center [950, 122] width 94 height 23
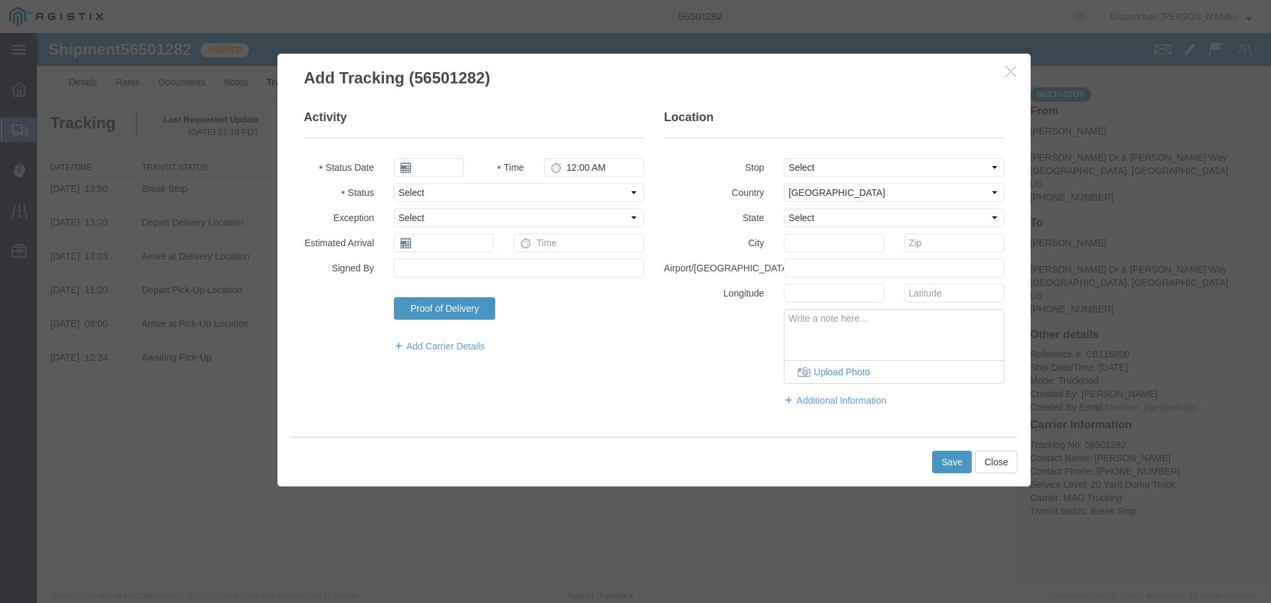
type input "[DATE]"
type input "2:00 PM"
click at [999, 466] on button "Close" at bounding box center [996, 462] width 42 height 23
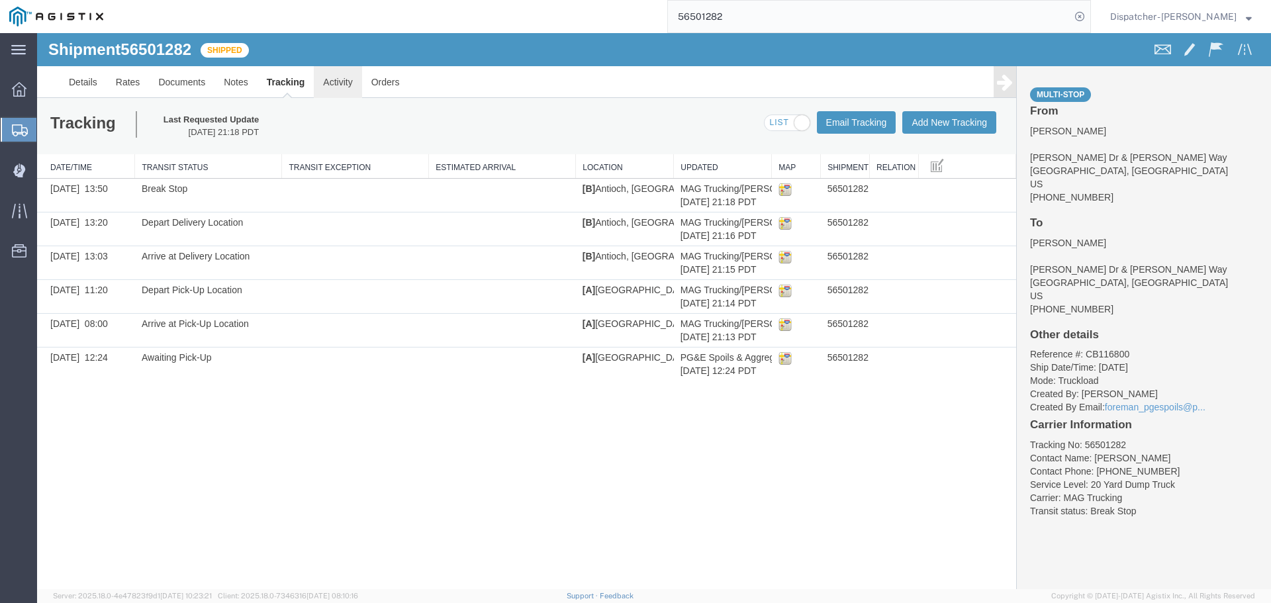
click at [338, 81] on link "Activity" at bounding box center [338, 82] width 48 height 32
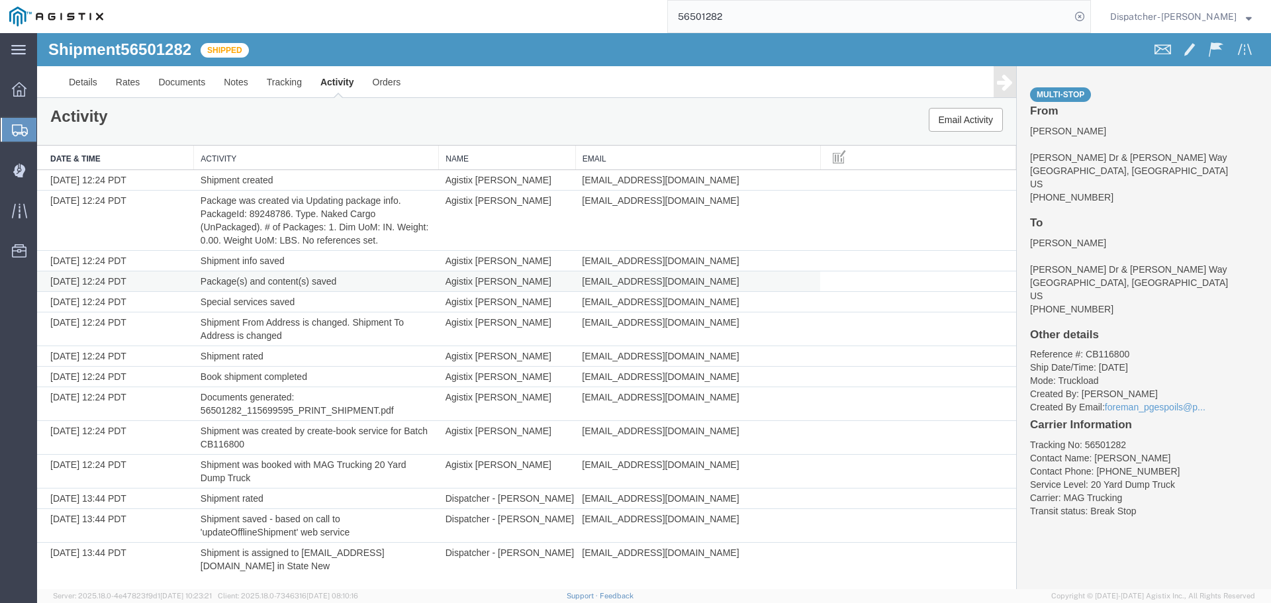
scroll to position [4, 0]
click at [828, 157] on button at bounding box center [840, 157] width 24 height 24
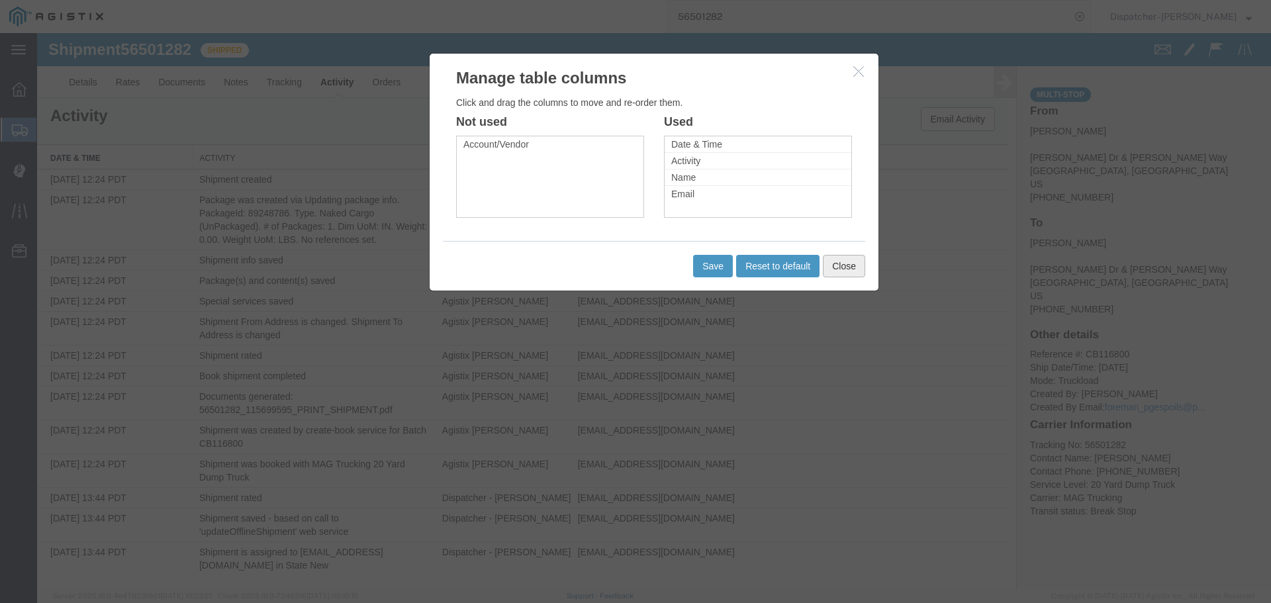
click at [849, 259] on button "Close" at bounding box center [844, 266] width 42 height 23
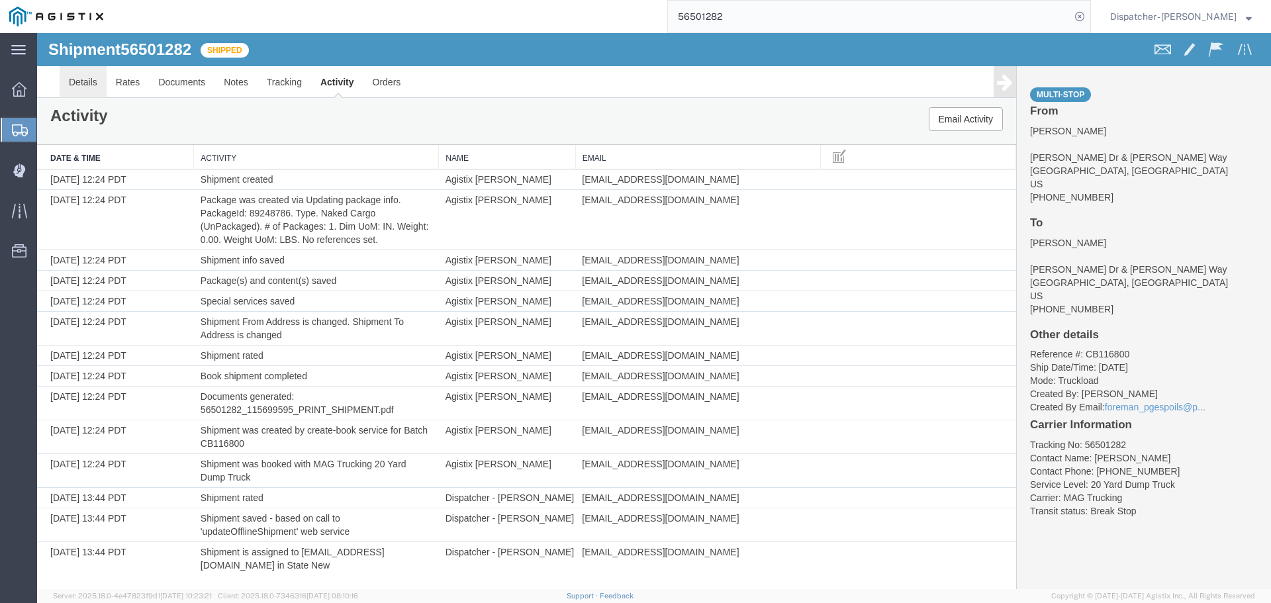
click at [84, 77] on link "Details" at bounding box center [83, 82] width 47 height 32
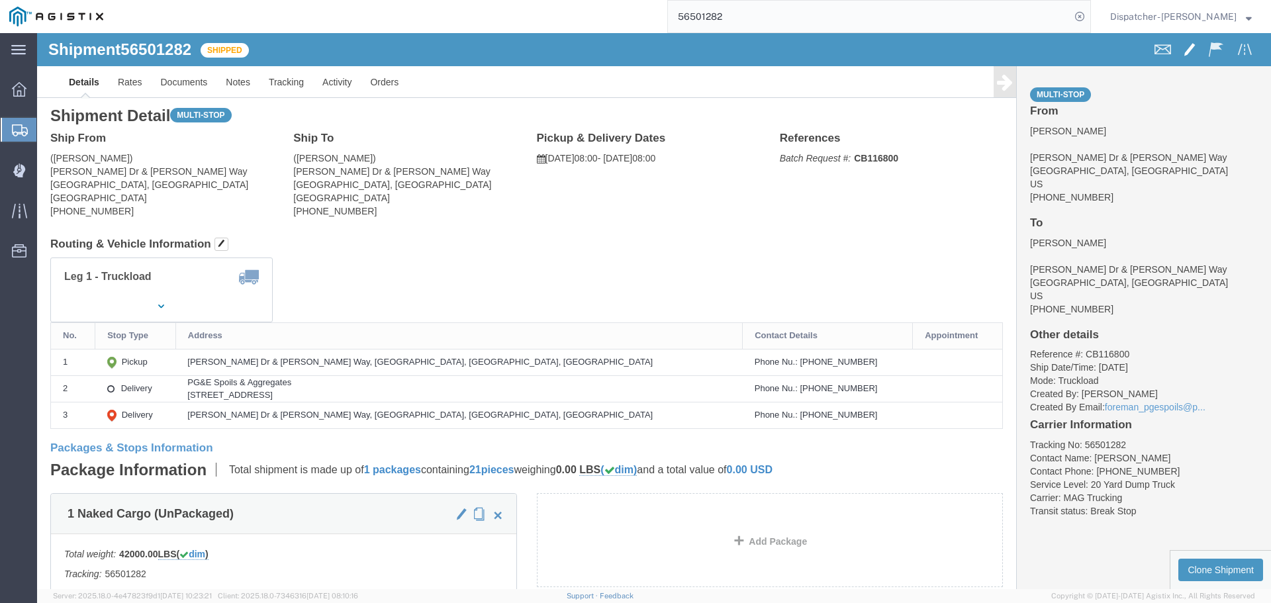
click span
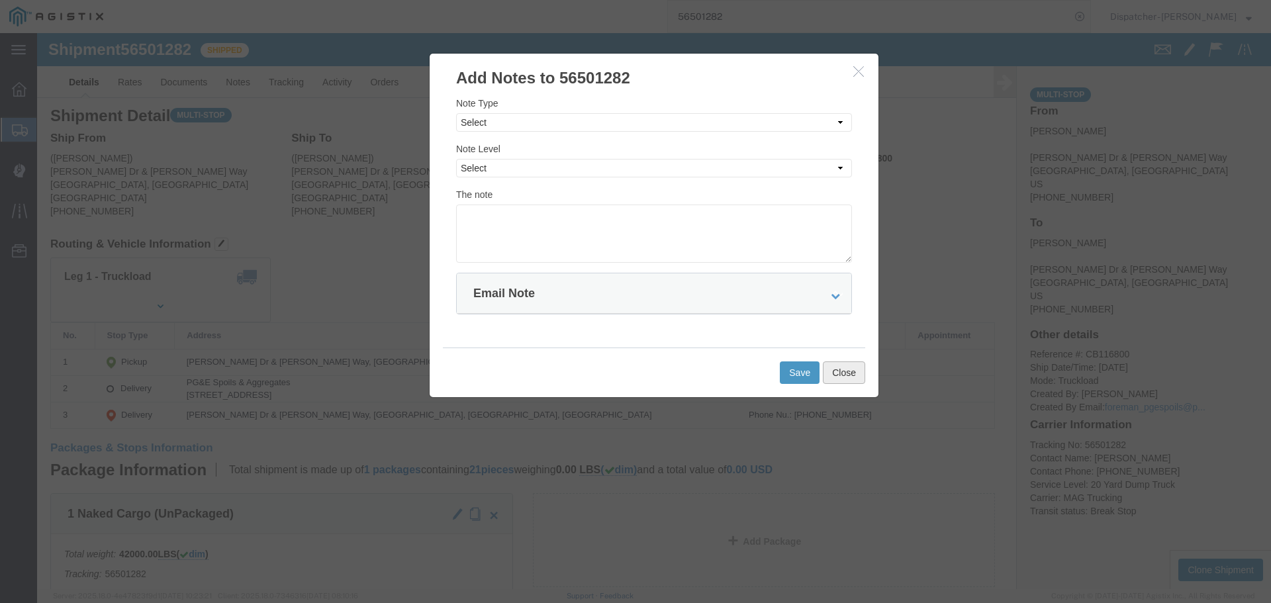
click button "Close"
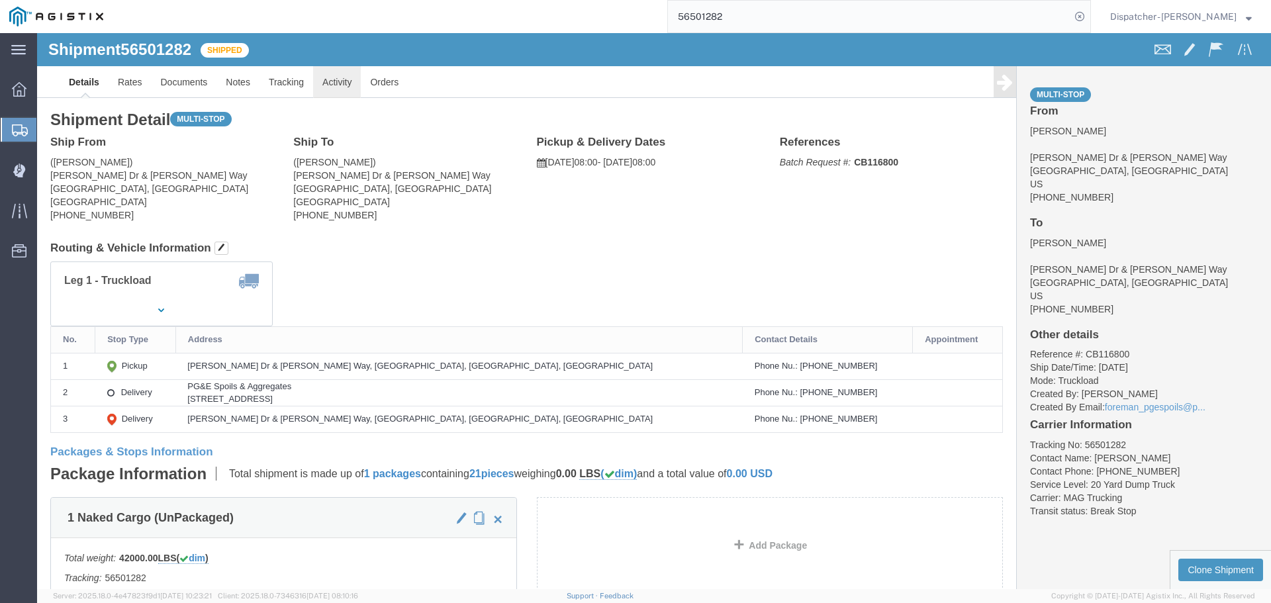
click link "Activity"
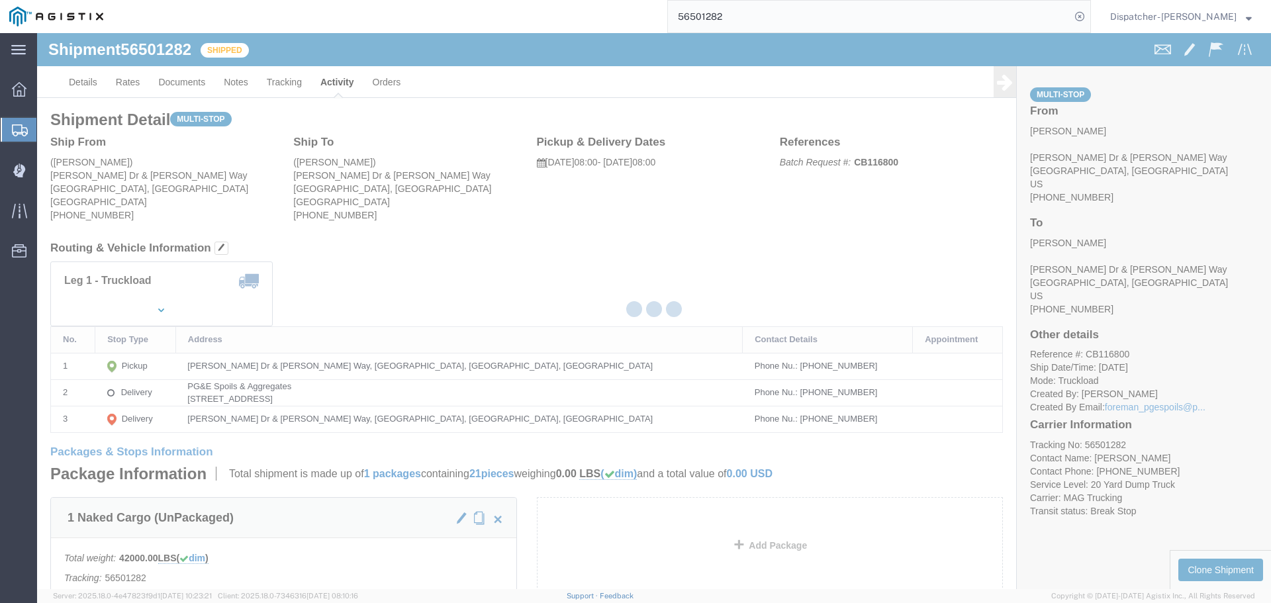
click at [382, 84] on div at bounding box center [654, 311] width 1234 height 556
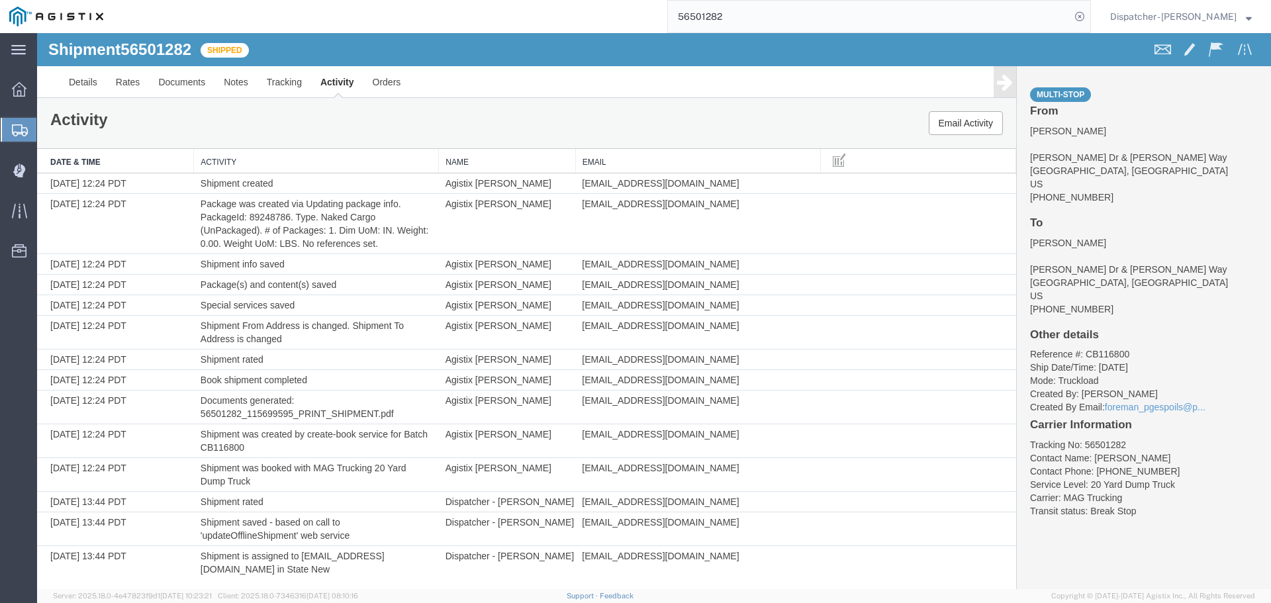
click at [338, 81] on link "Activity" at bounding box center [337, 82] width 52 height 32
